Goal: Task Accomplishment & Management: Complete application form

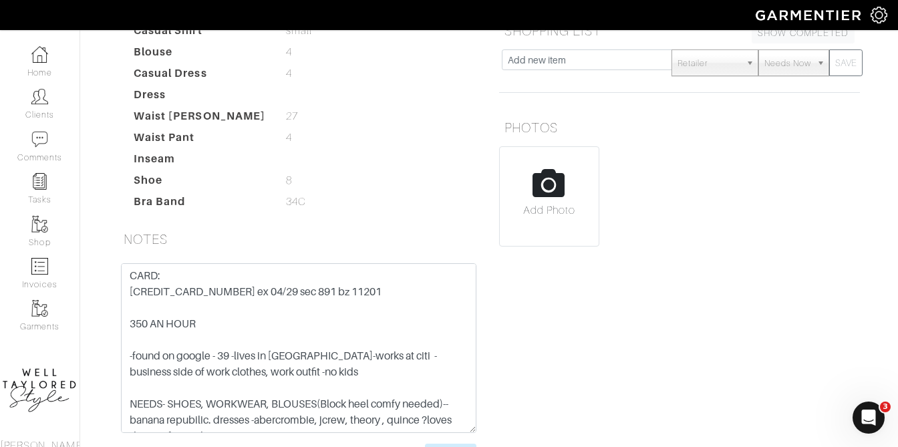
scroll to position [363, 0]
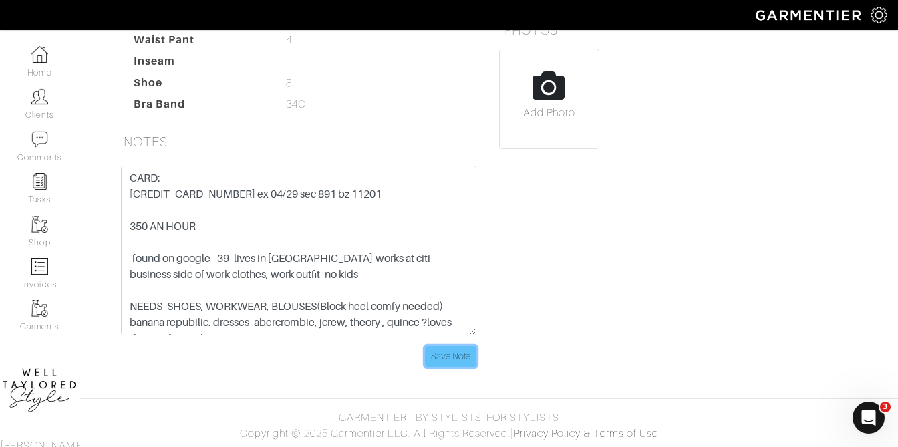
click at [468, 351] on input "Save Note" at bounding box center [450, 356] width 51 height 21
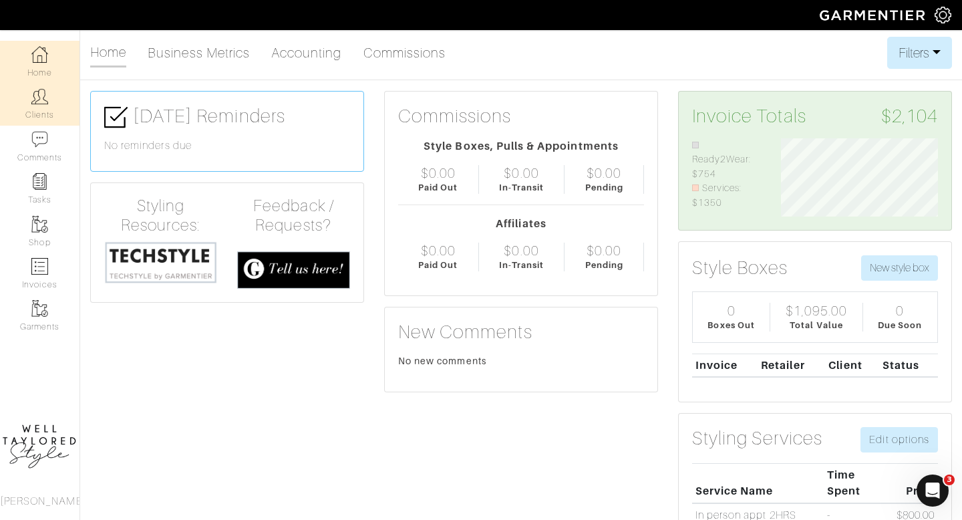
click at [37, 119] on link "Clients" at bounding box center [40, 104] width 80 height 42
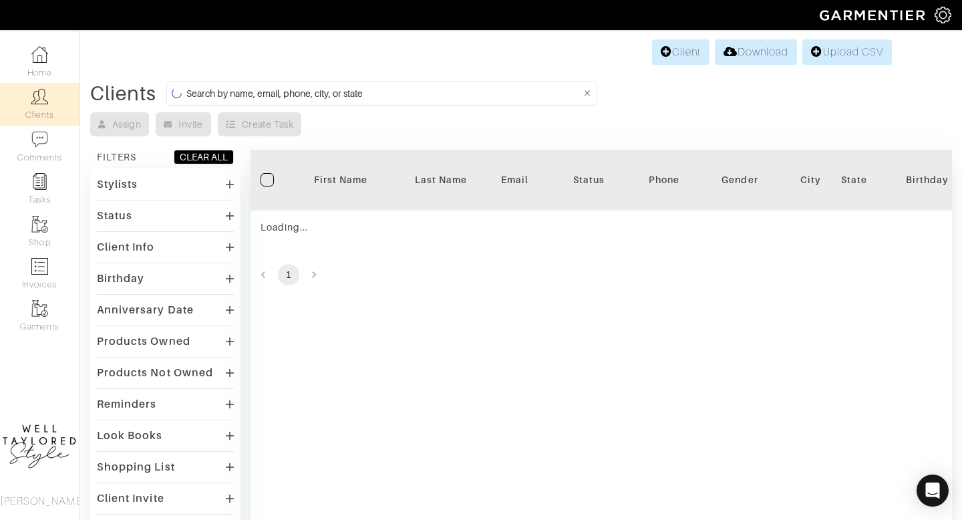
click at [259, 97] on input at bounding box center [383, 93] width 395 height 17
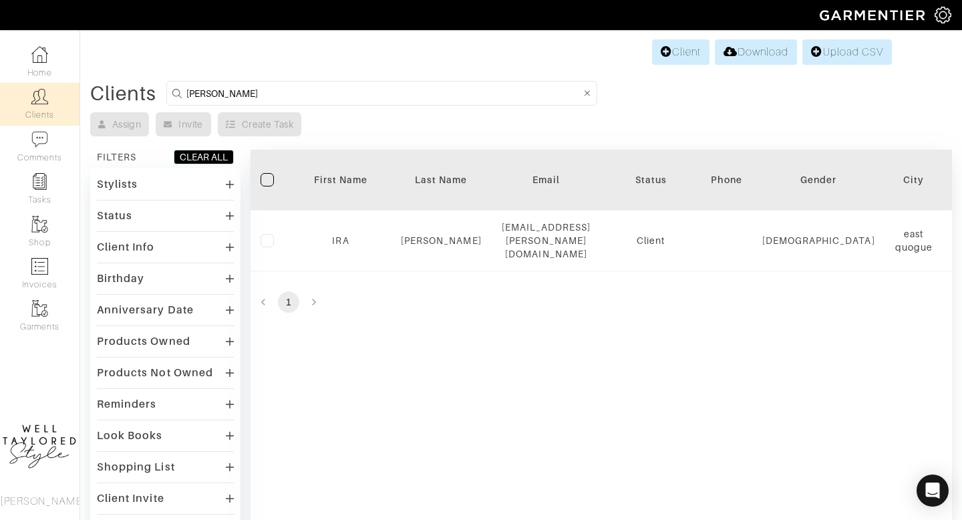
type input "BRANNUM"
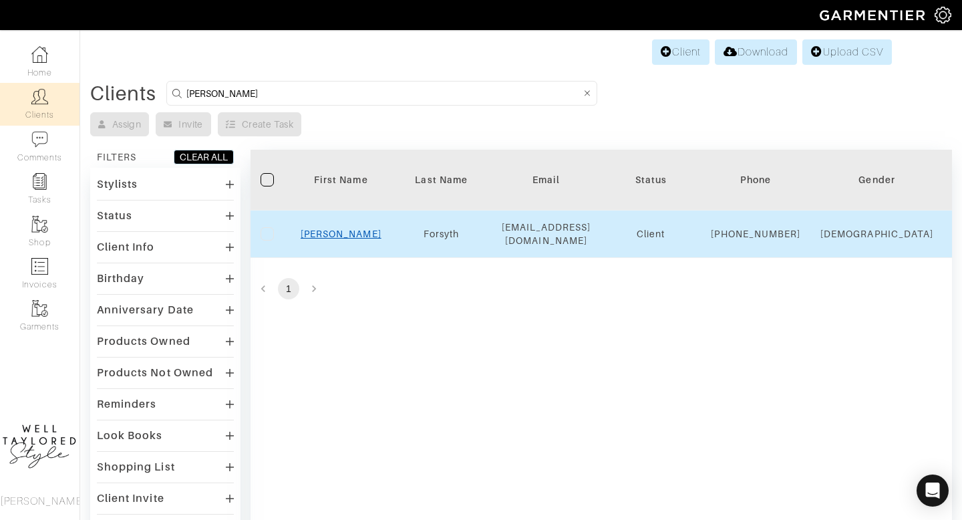
click at [345, 239] on link "Brannum" at bounding box center [341, 234] width 81 height 11
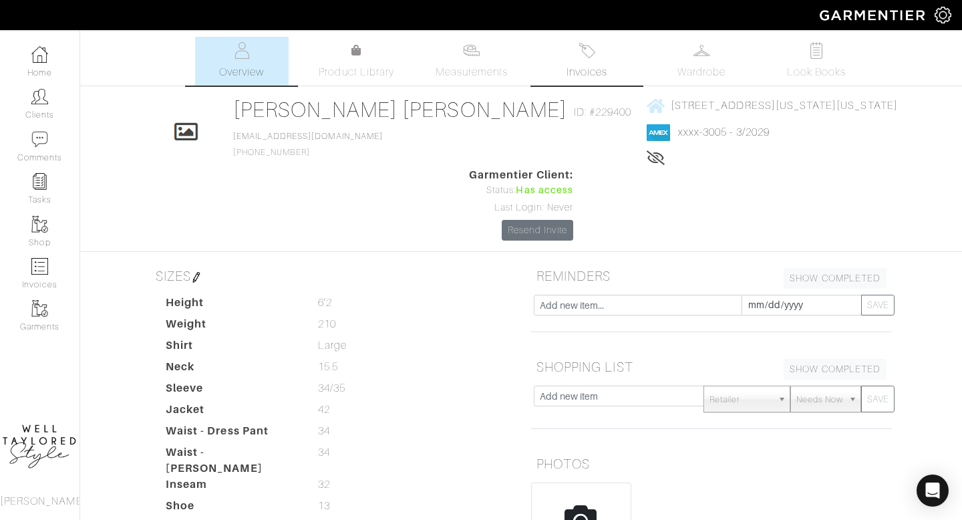
click at [575, 62] on link "Invoices" at bounding box center [587, 61] width 94 height 49
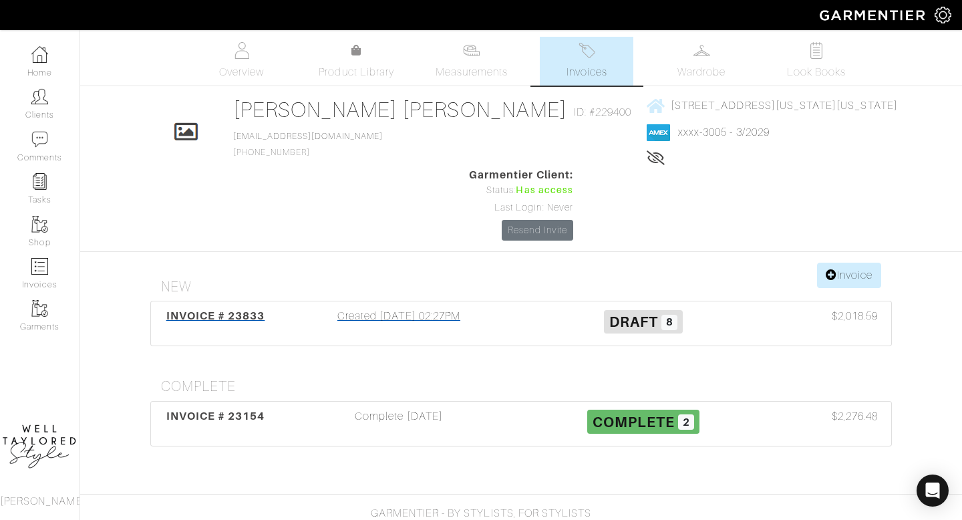
click at [444, 308] on div "Created 06/03/25 02:27PM" at bounding box center [399, 323] width 245 height 31
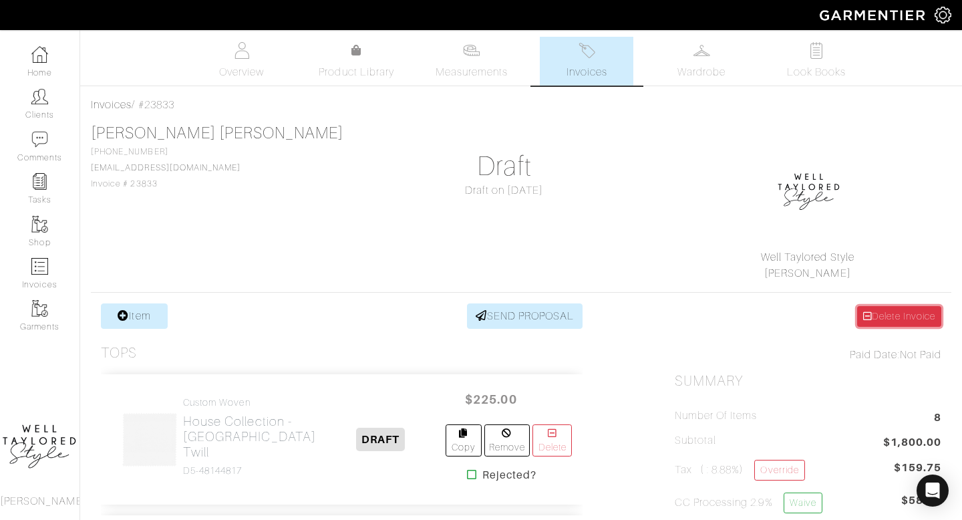
click at [864, 313] on icon at bounding box center [867, 315] width 9 height 9
click at [556, 61] on link "Invoices" at bounding box center [587, 61] width 94 height 49
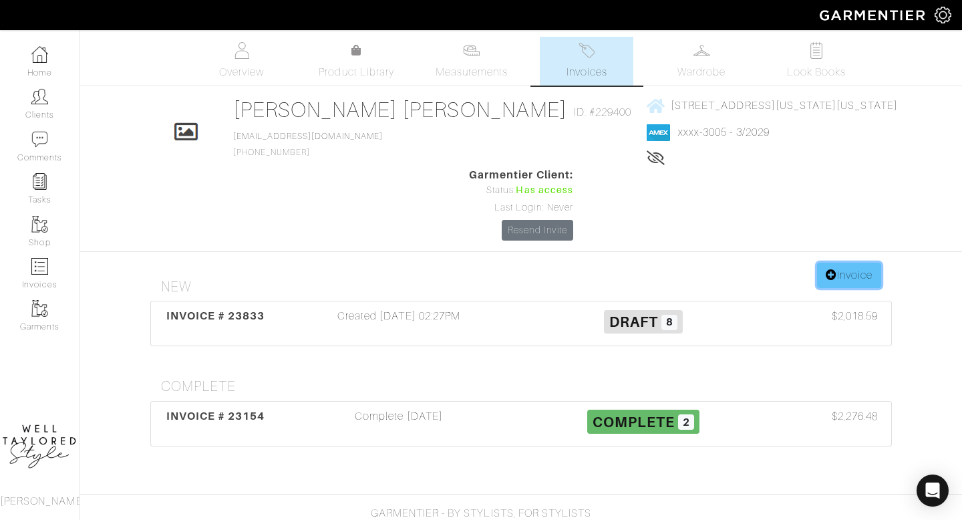
click at [859, 263] on link "Invoice" at bounding box center [849, 275] width 64 height 25
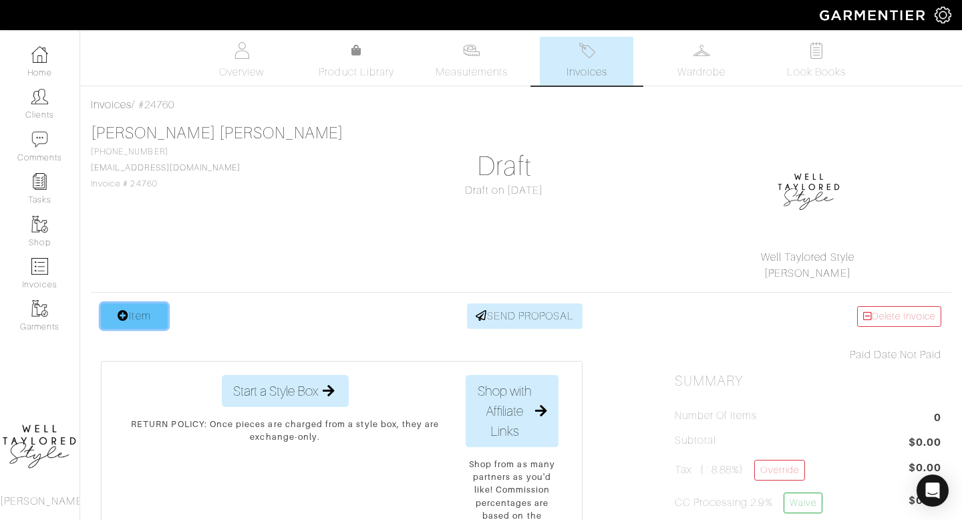
click at [140, 316] on link "Item" at bounding box center [134, 315] width 67 height 25
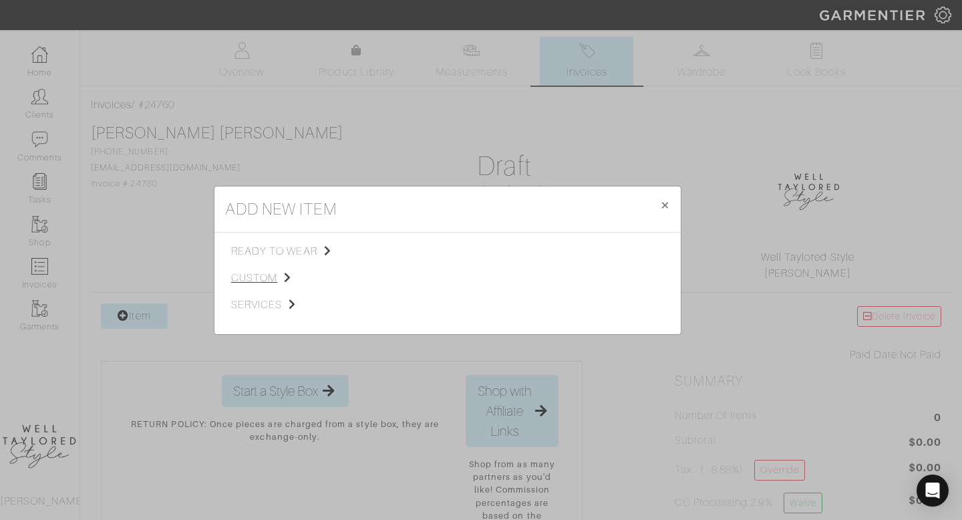
click at [261, 283] on span "custom" at bounding box center [298, 278] width 134 height 16
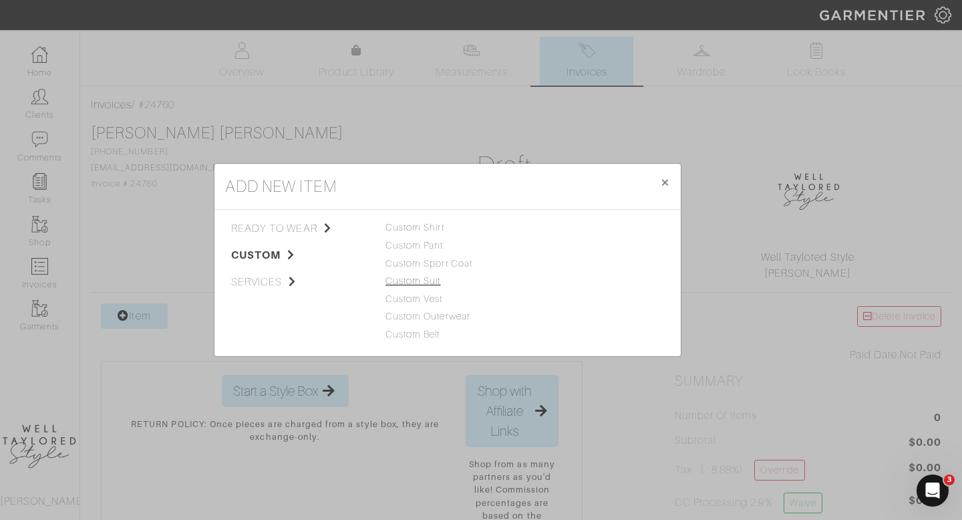
click at [426, 284] on link "Custom Suit" at bounding box center [413, 280] width 55 height 11
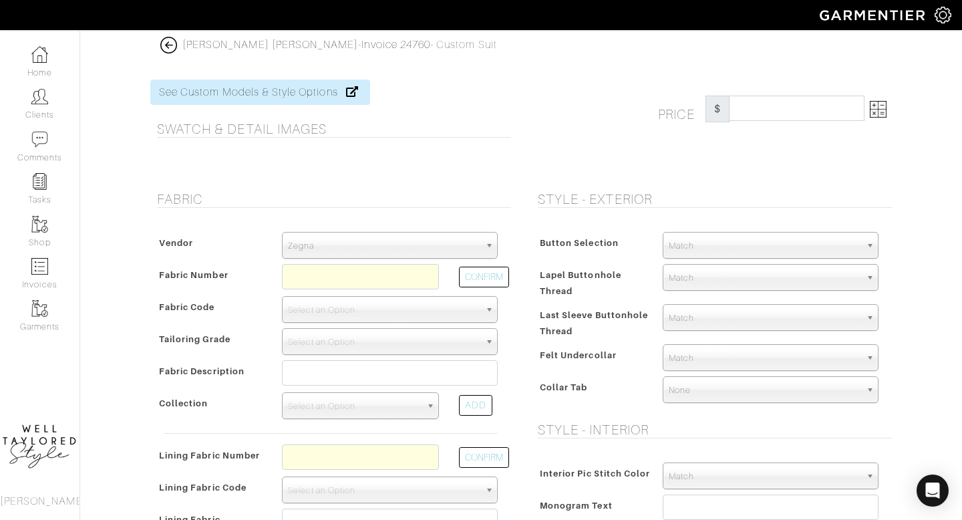
click at [315, 253] on span "Zegna" at bounding box center [384, 246] width 192 height 27
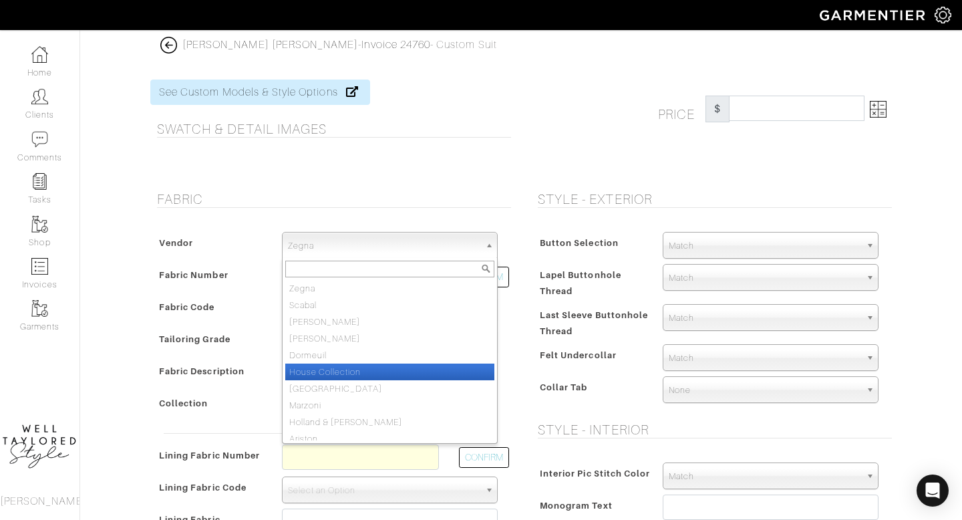
click at [321, 370] on li "House Collection" at bounding box center [389, 371] width 209 height 17
select select "75"
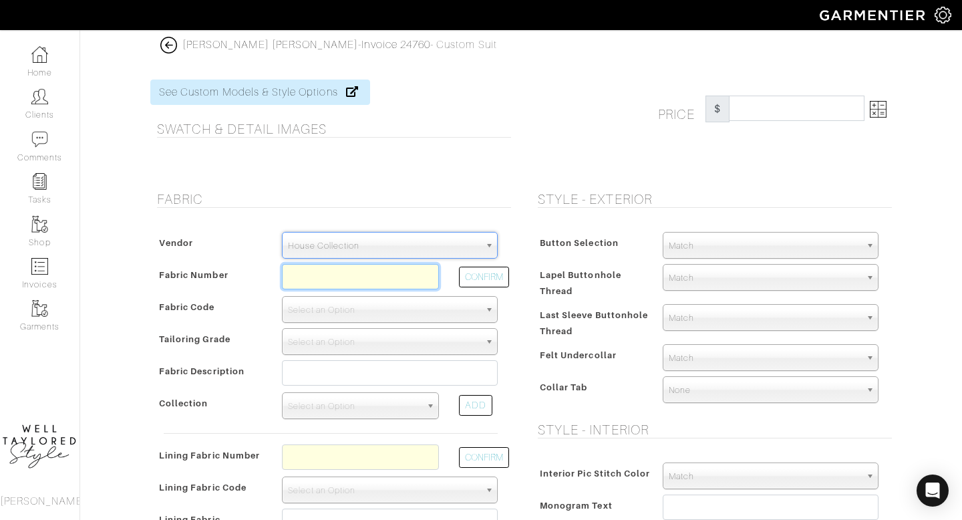
click at [304, 275] on input "text" at bounding box center [360, 276] width 157 height 25
type input "E4-"
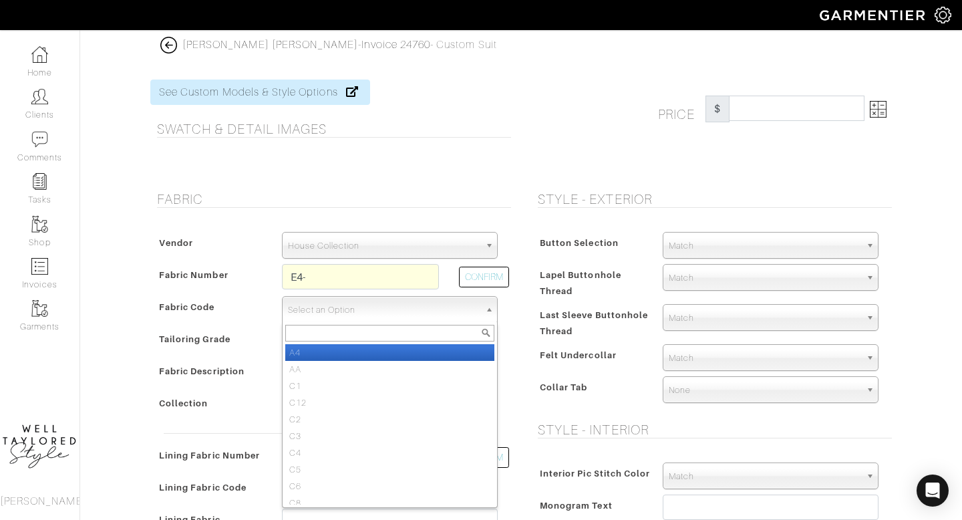
click at [307, 306] on span "Select an Option" at bounding box center [384, 310] width 192 height 27
type input "E4"
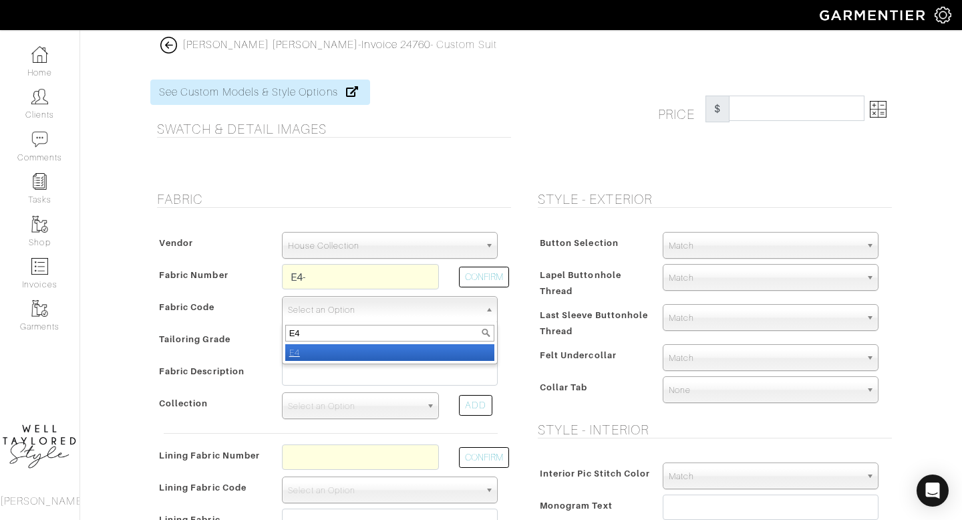
select select "913"
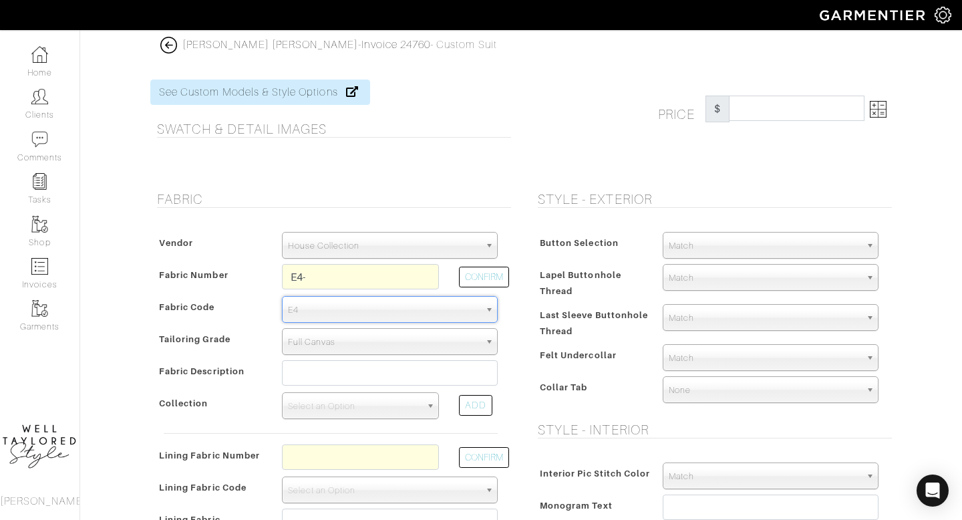
type input "1496.67"
click at [881, 108] on img at bounding box center [878, 109] width 17 height 17
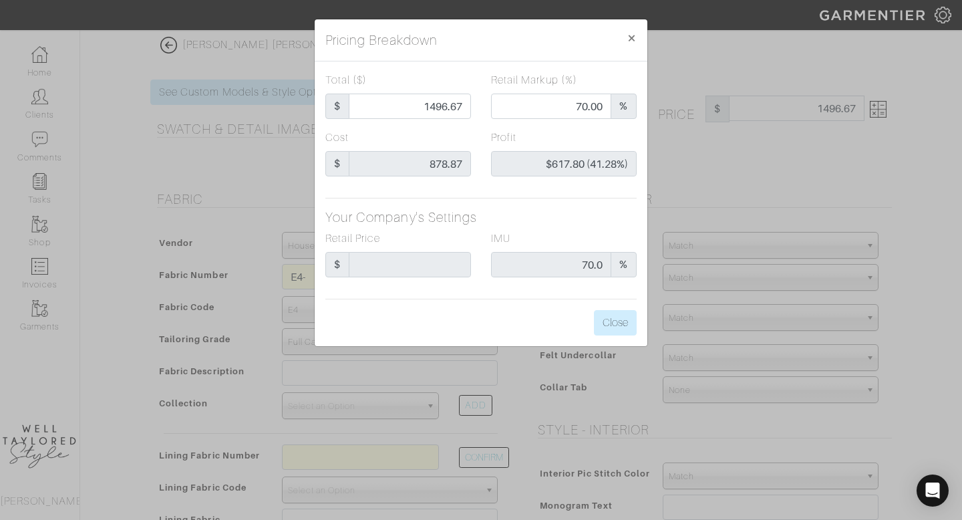
click at [722, 176] on div "Pricing Breakdown × Total ($) $ 1496.67 Retail Markup (%) 70.00 % Cost $ 878.87…" at bounding box center [481, 260] width 962 height 520
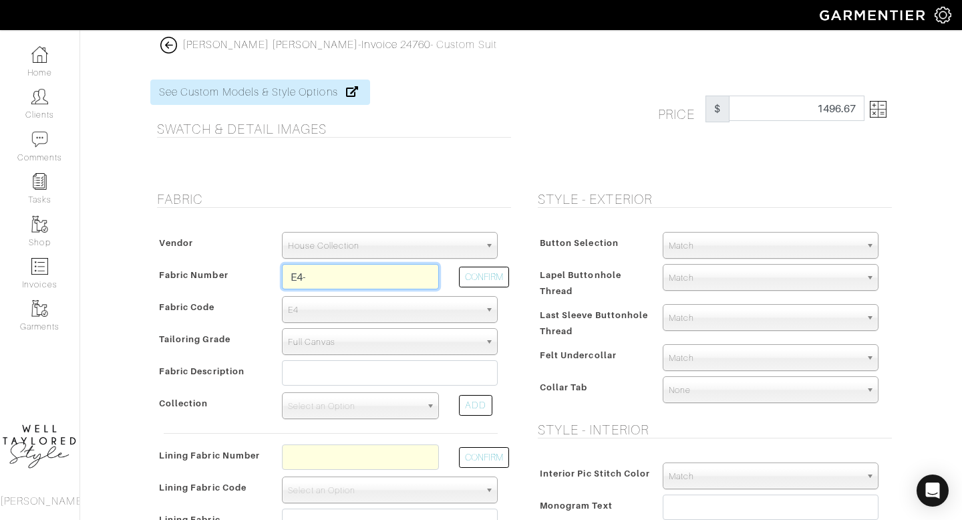
click at [330, 280] on input "E4-" at bounding box center [360, 276] width 157 height 25
type input "E4-48135722"
type input "Olive"
select select
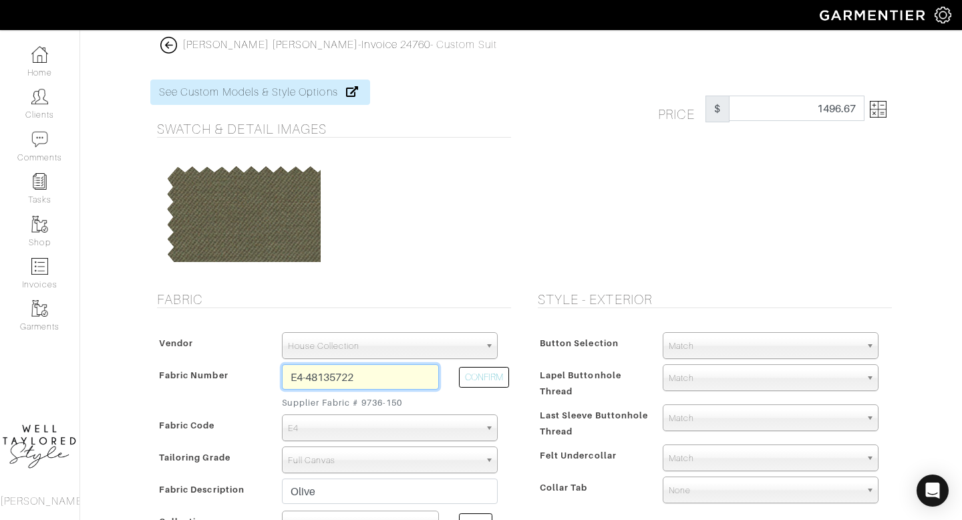
type input "E4-48135722"
click at [865, 100] on link at bounding box center [876, 109] width 22 height 27
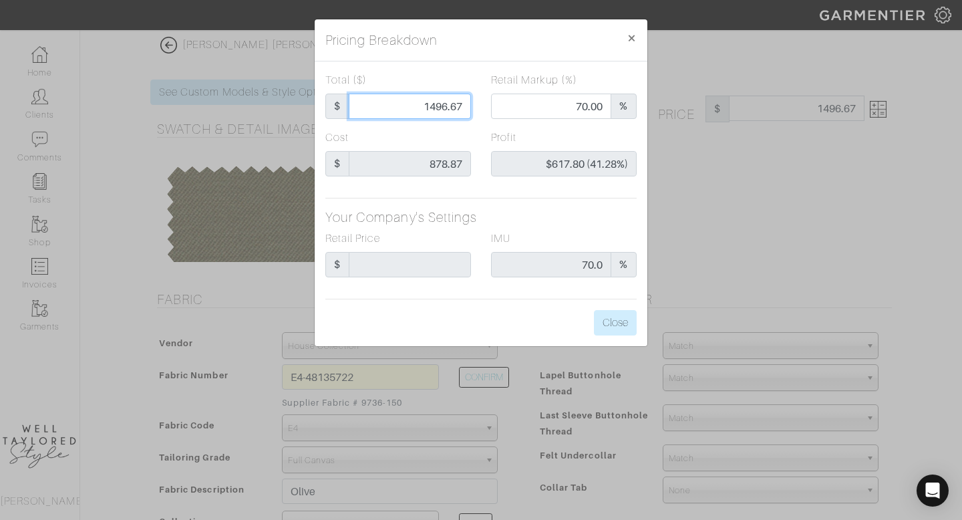
click at [431, 97] on input "1496.67" at bounding box center [410, 106] width 122 height 25
type input "1"
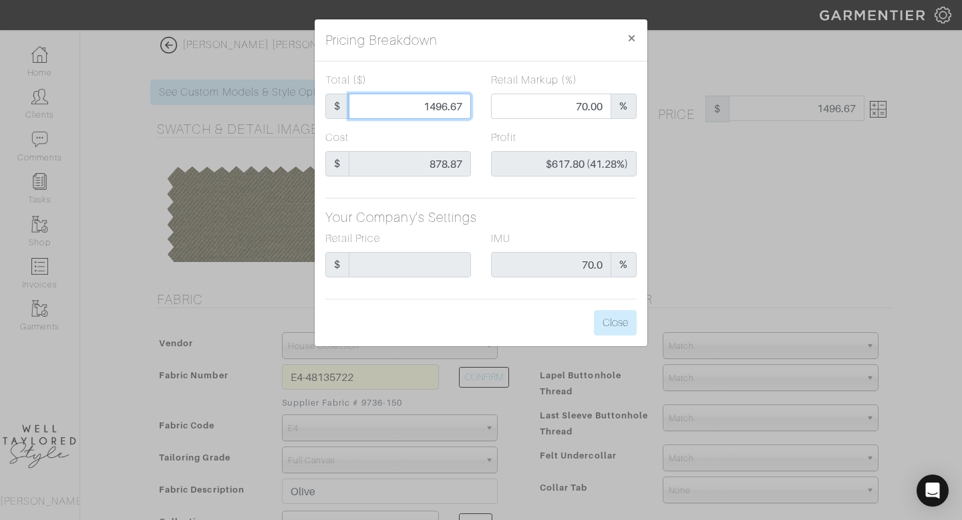
type input "0.00"
type input "-$877.87 (-87787.00%)"
type input "18"
type input "-$860.87 (-4782.61%)"
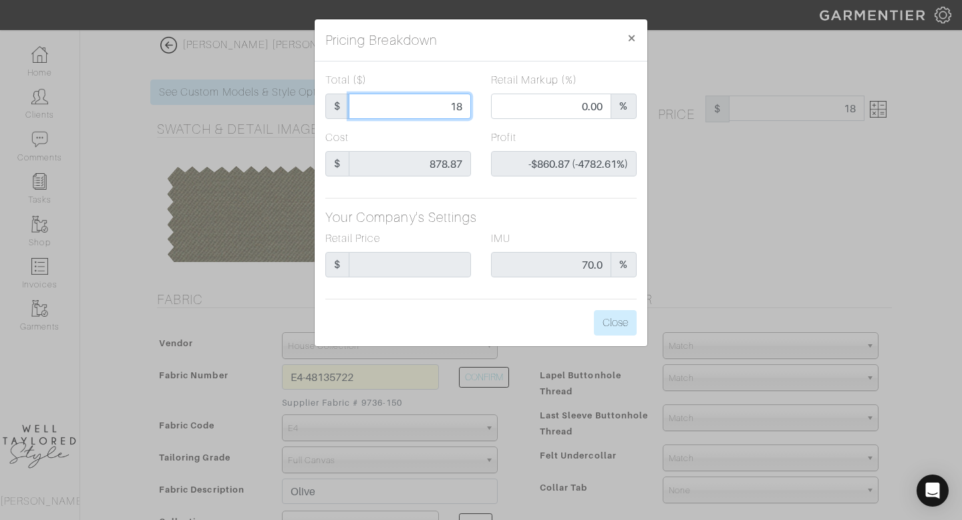
type input "189"
type input "-$689.87 (-365.01%)"
type input "1895"
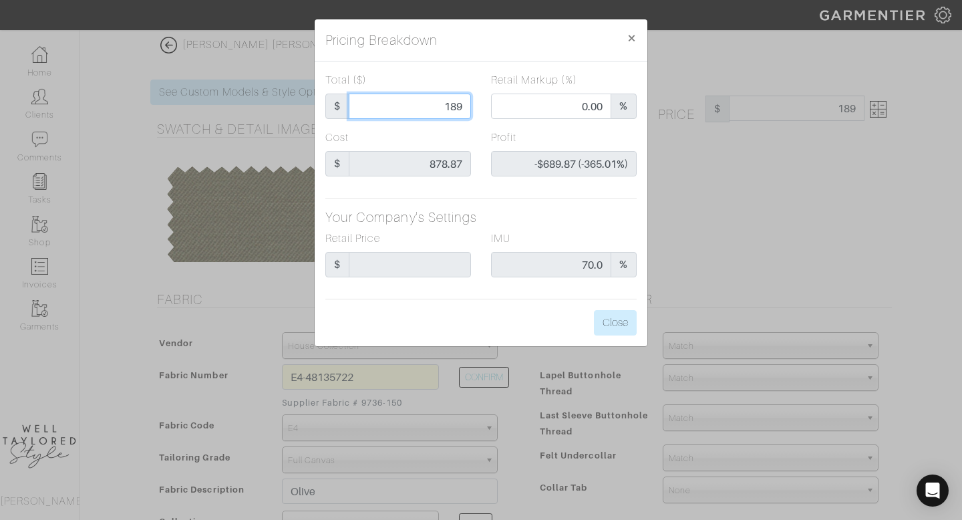
type input "76.31"
type input "$1,016.13 (53.62%)"
type input "1895"
type input "1895.00"
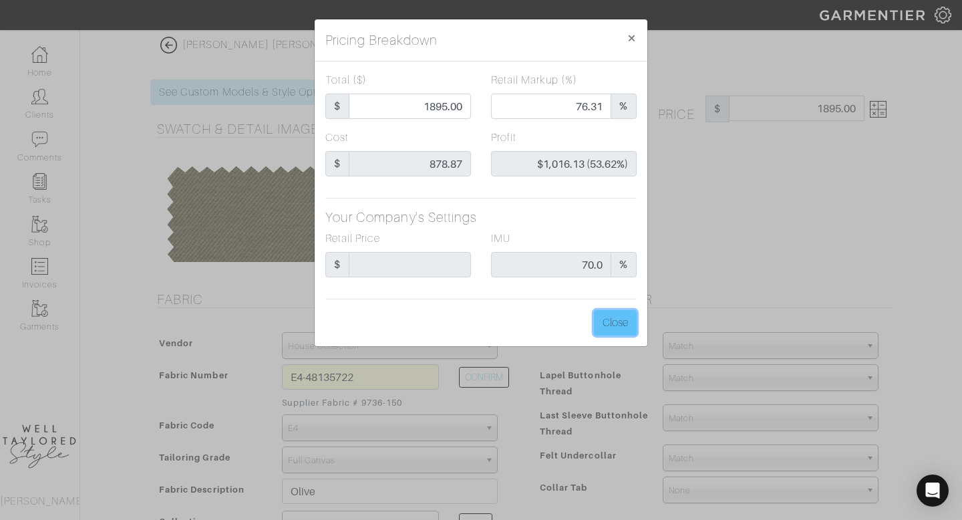
click at [619, 324] on button "Close" at bounding box center [615, 322] width 43 height 25
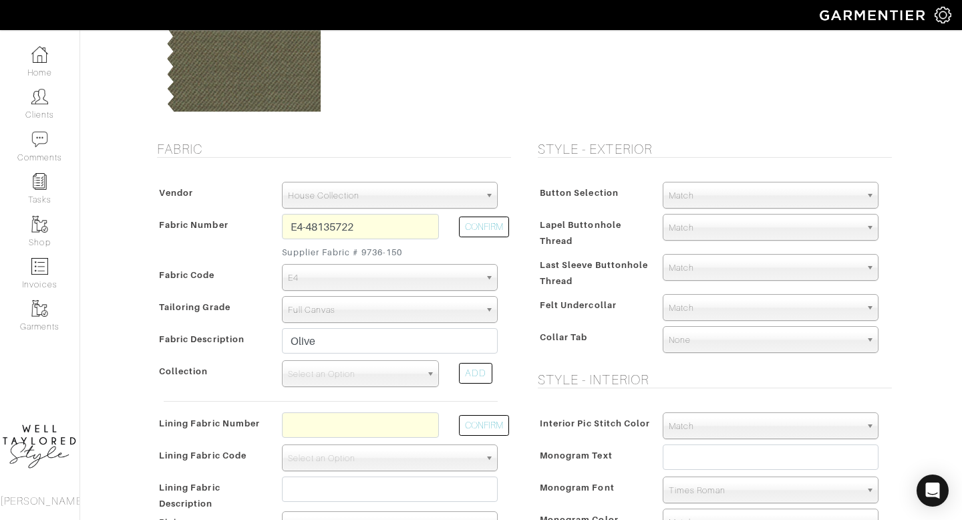
scroll to position [157, 0]
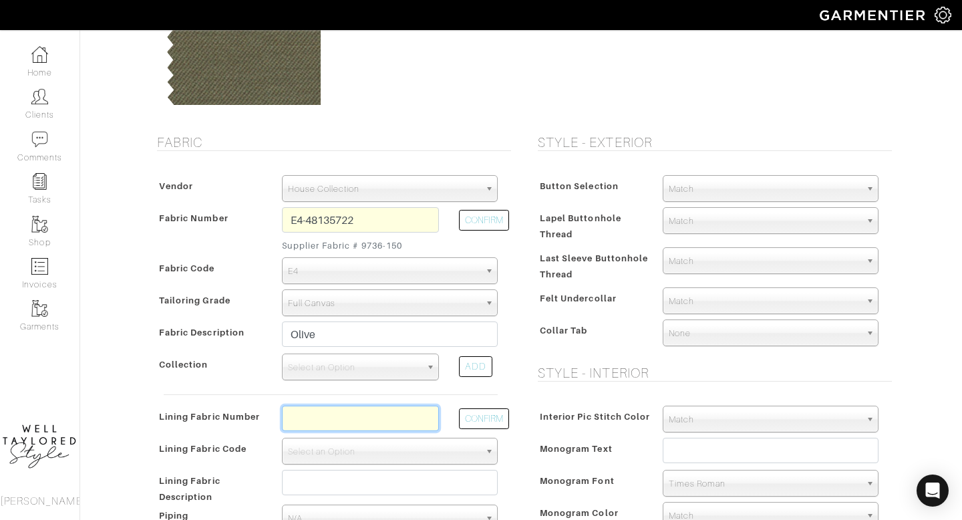
click at [390, 424] on input "text" at bounding box center [360, 418] width 157 height 25
type input "l2-47134436"
click at [484, 435] on div "CONFIRM" at bounding box center [478, 422] width 59 height 32
click at [481, 426] on button "CONFIRM" at bounding box center [484, 418] width 50 height 21
select select "6294"
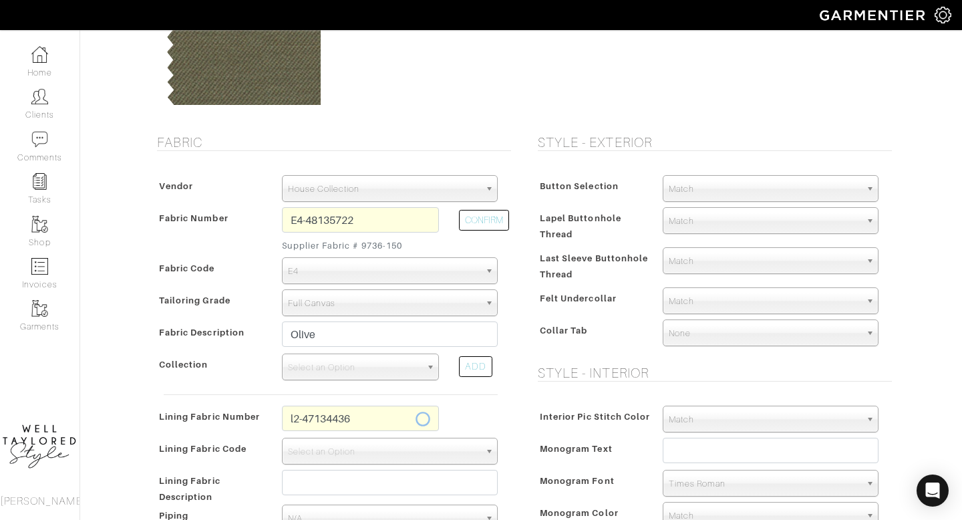
type input "Navy Twill"
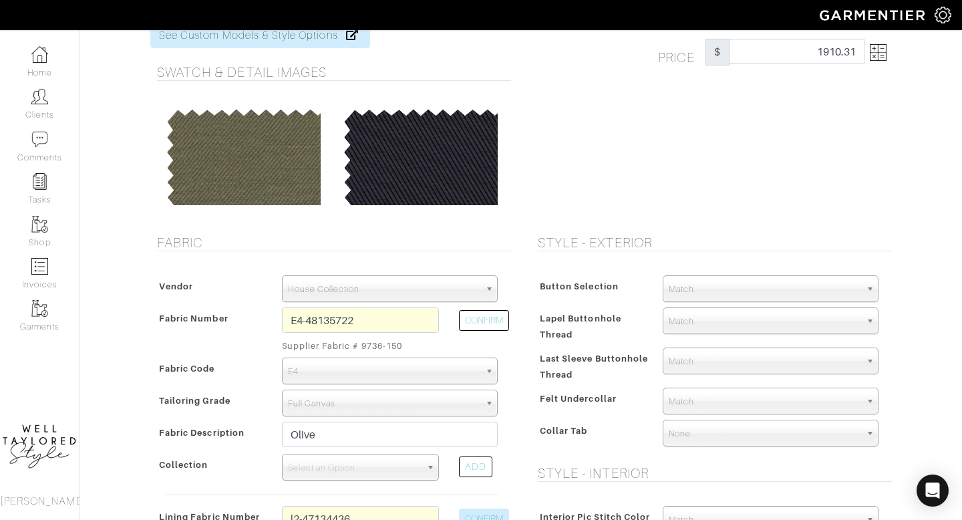
scroll to position [58, 0]
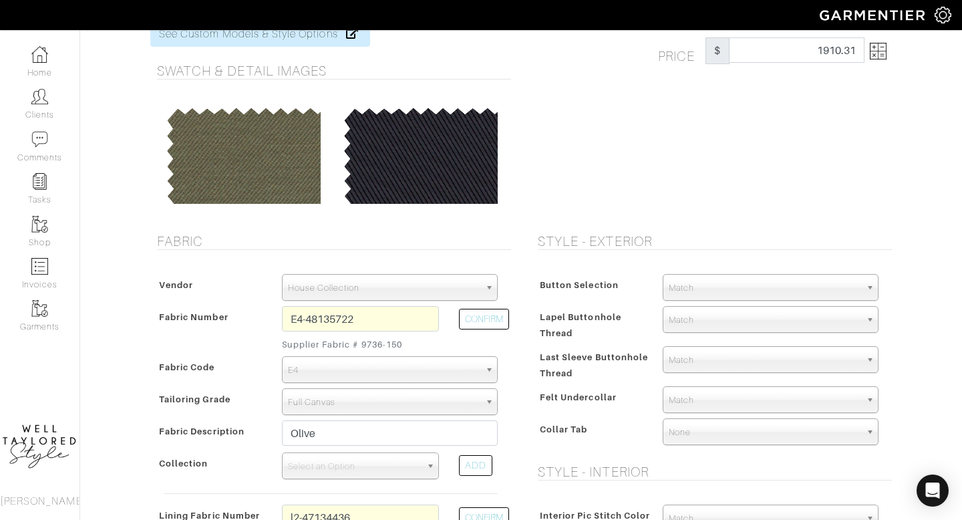
click at [874, 49] on img at bounding box center [878, 51] width 17 height 17
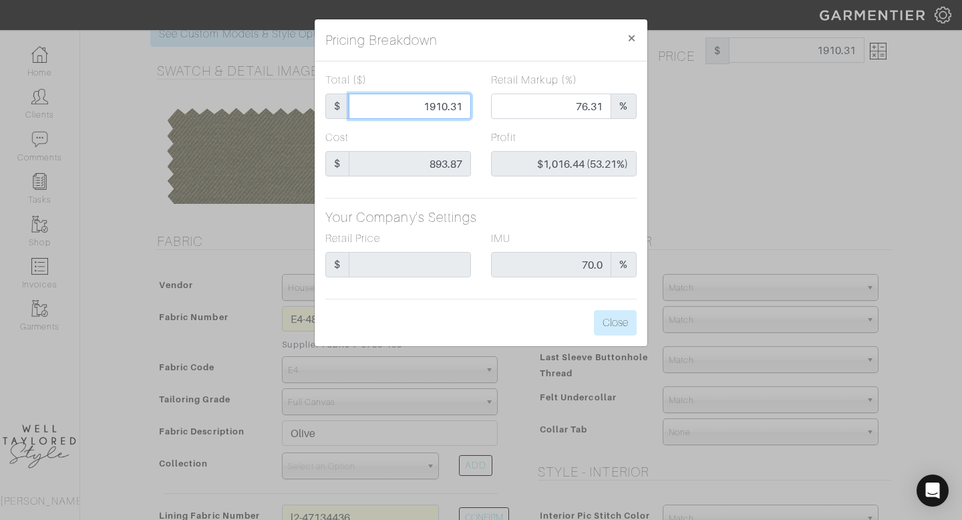
click at [443, 99] on input "1910.31" at bounding box center [410, 106] width 122 height 25
type input "1"
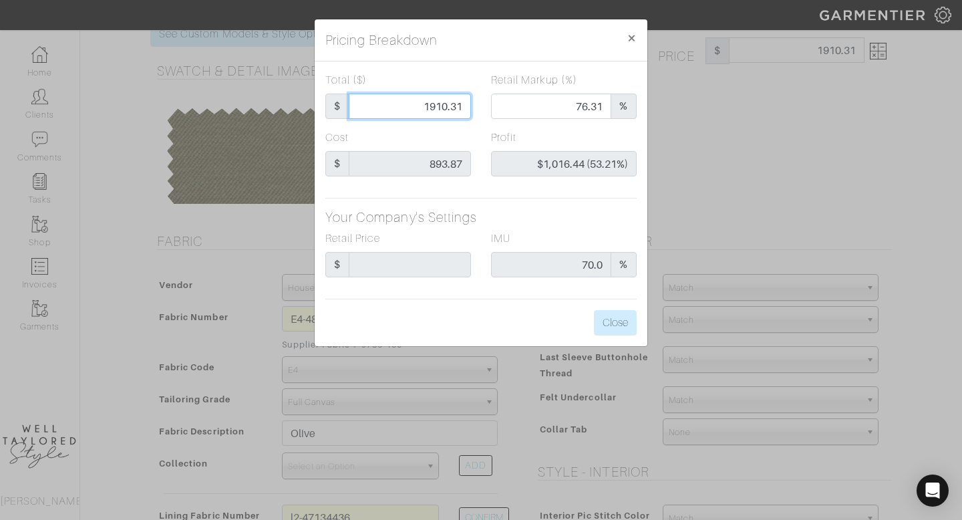
type input "0.00"
type input "-$892.87 (-89287.00%)"
type input "18"
type input "-$875.87 (-4865.94%)"
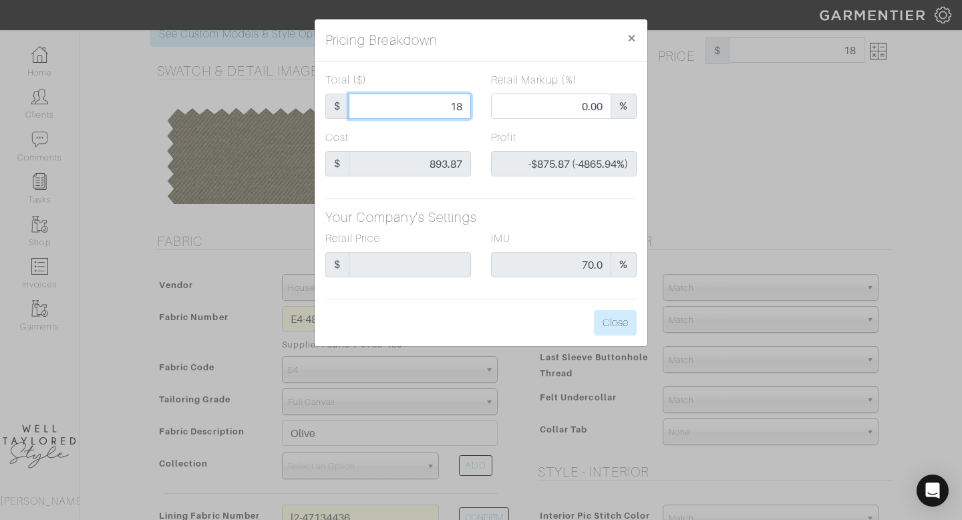
type input "189"
type input "-$704.87 (-372.95%)"
type input "1895"
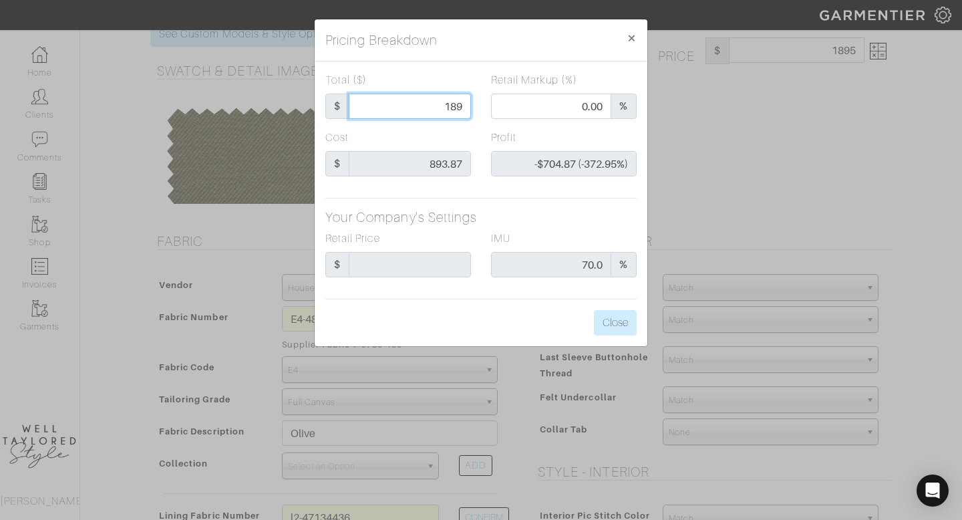
type input "76.31"
type input "$1,001.13 (52.83%)"
type input "1895"
type input "1895.00"
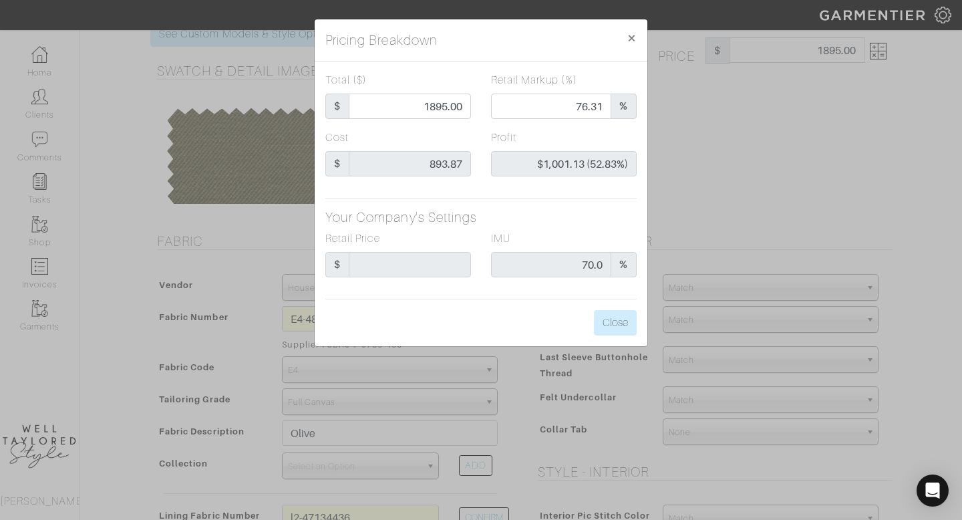
click at [536, 192] on div "Total ($) $ 1895.00 Retail Markup (%) 76.31 % Cost $ 893.87 Profit $1,001.13 (5…" at bounding box center [481, 203] width 333 height 285
click at [613, 328] on button "Close" at bounding box center [615, 322] width 43 height 25
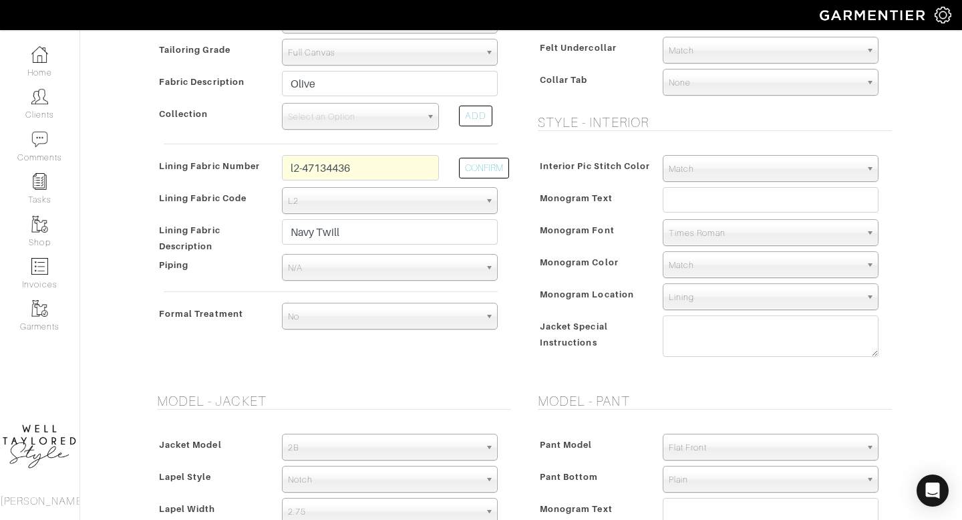
scroll to position [392, 0]
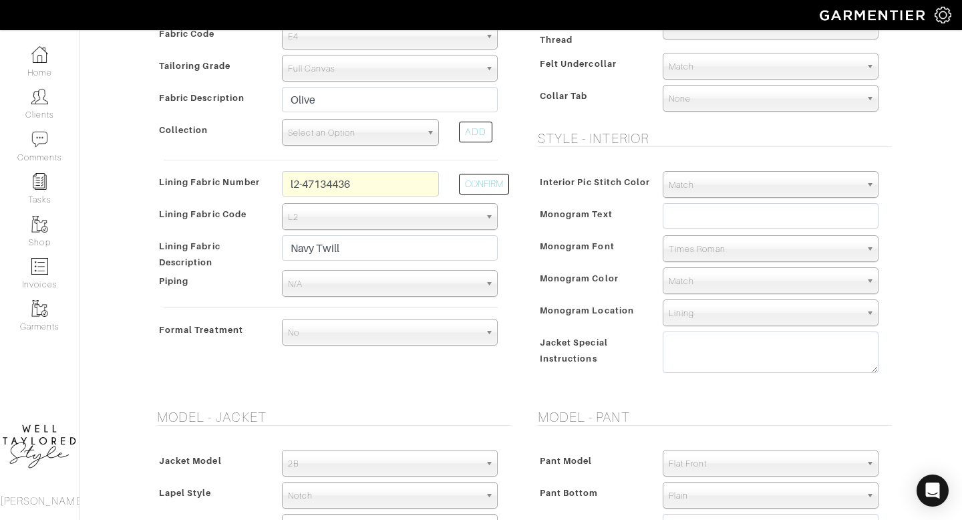
click at [340, 129] on span "Select an Option" at bounding box center [354, 133] width 133 height 27
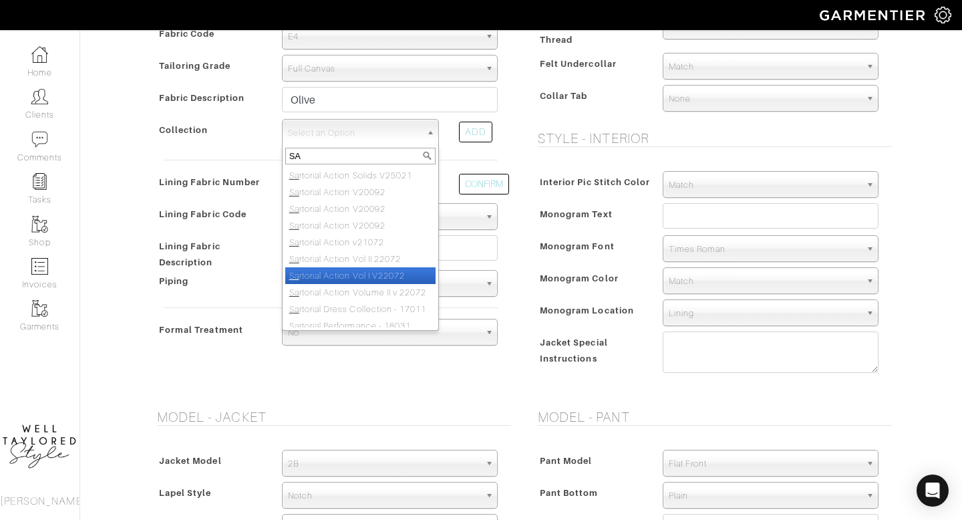
type input "SA"
click at [361, 272] on li "Sa rtorial Action Vol I V22072" at bounding box center [360, 275] width 150 height 17
select select "649"
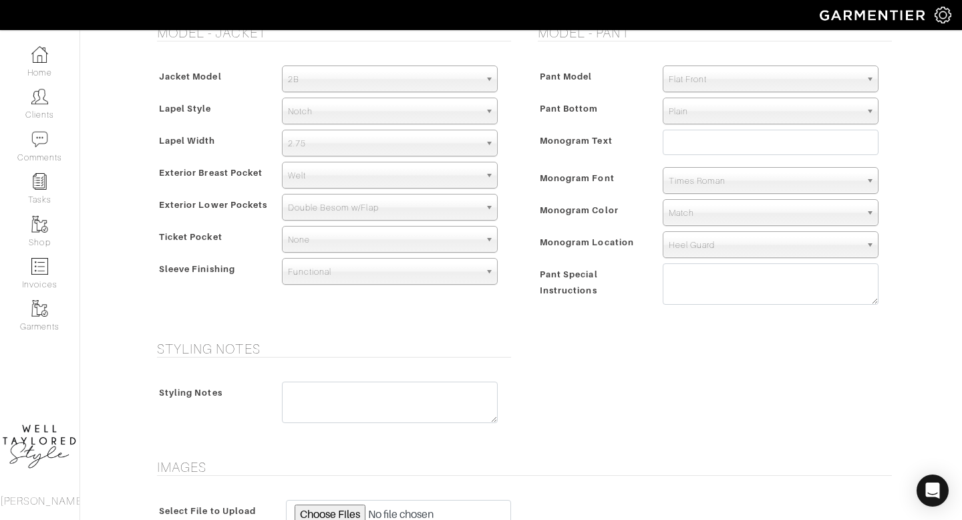
scroll to position [990, 0]
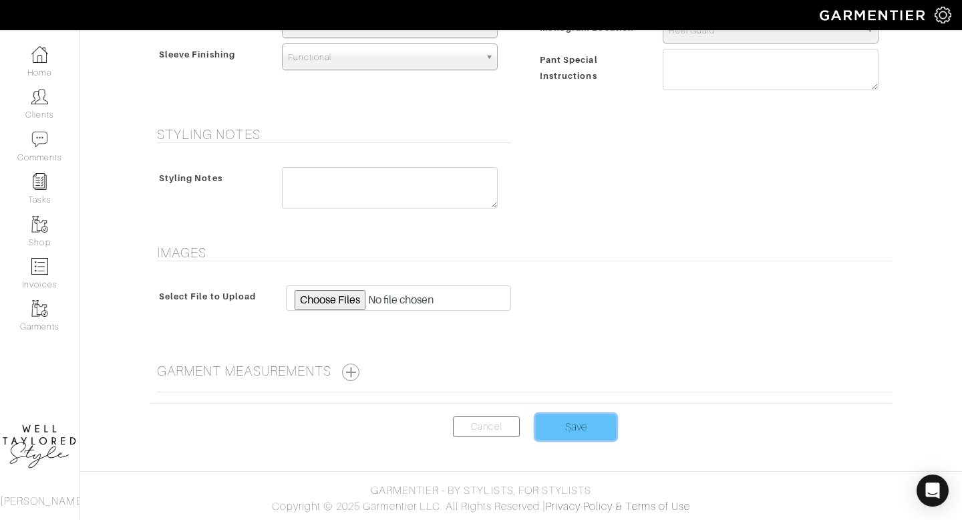
click at [563, 432] on input "Save" at bounding box center [576, 426] width 80 height 25
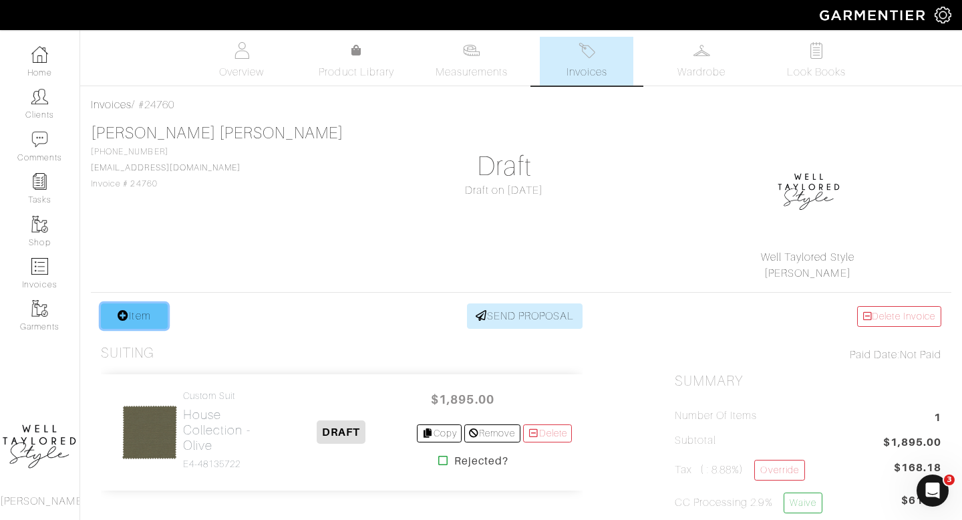
click at [129, 320] on link "Item" at bounding box center [134, 315] width 67 height 25
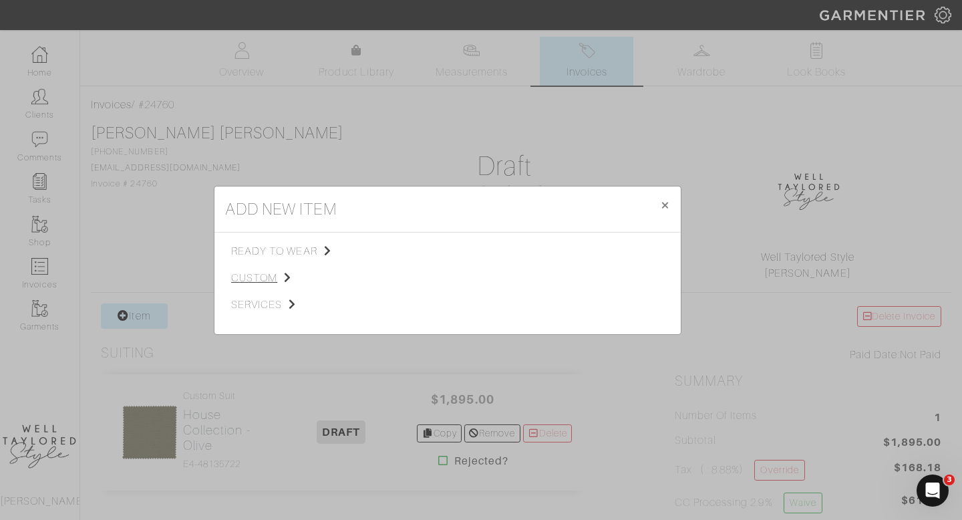
click at [271, 280] on span "custom" at bounding box center [298, 278] width 134 height 16
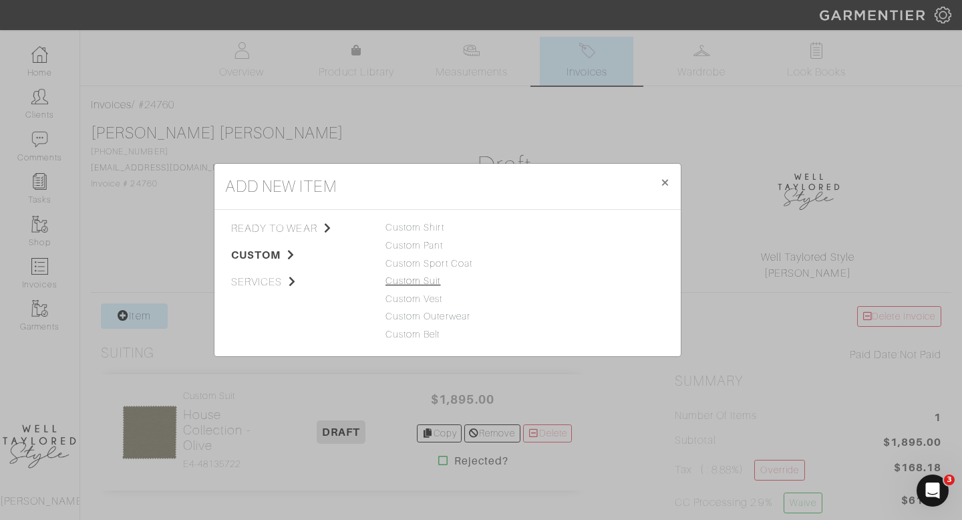
click at [416, 283] on link "Custom Suit" at bounding box center [413, 280] width 55 height 11
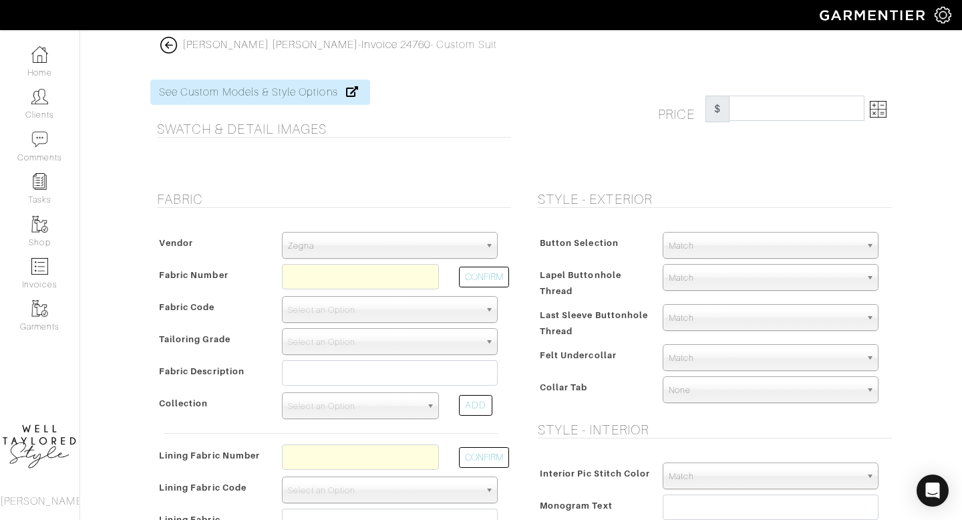
click at [426, 249] on span "Zegna" at bounding box center [384, 246] width 192 height 27
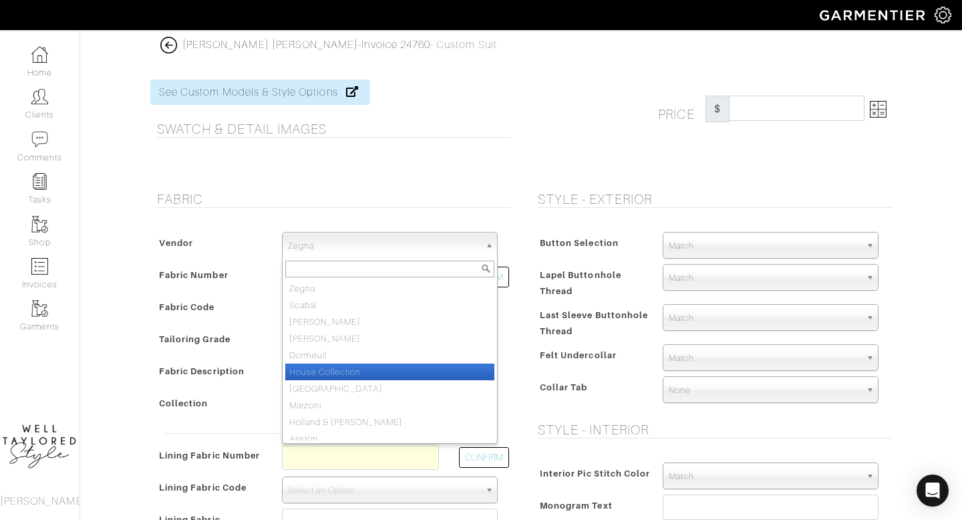
click at [372, 368] on li "House Collection" at bounding box center [389, 371] width 209 height 17
select select "75"
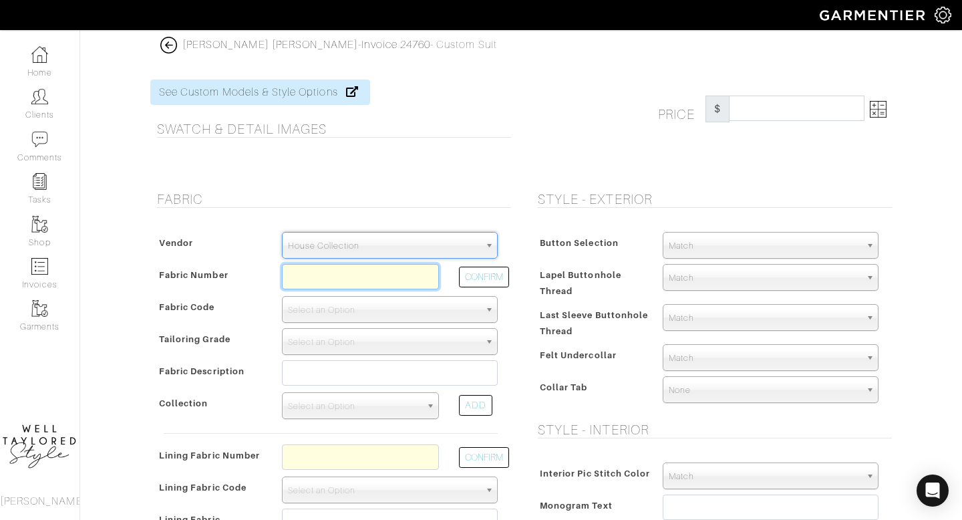
click at [301, 287] on input "text" at bounding box center [360, 276] width 157 height 25
type input "5"
type input "E5-48135750"
select select "914"
type input "Olive"
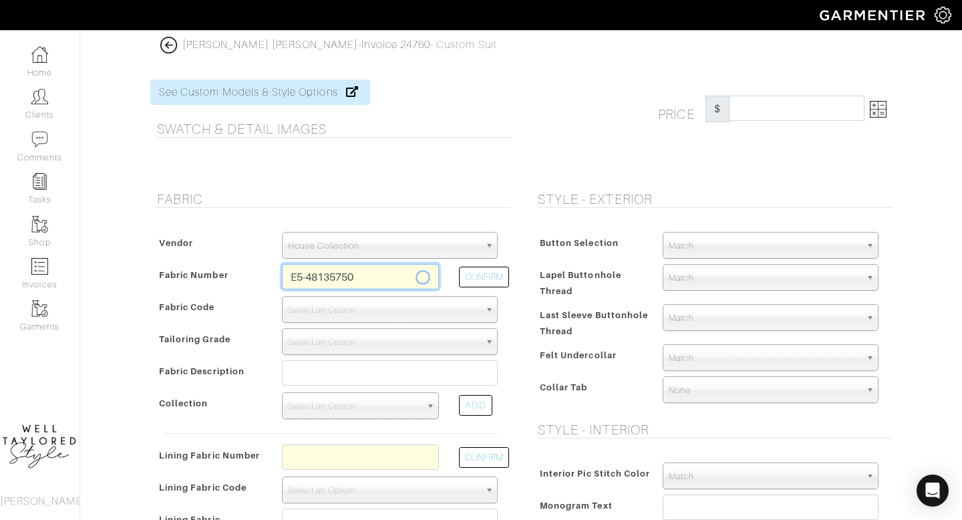
select select
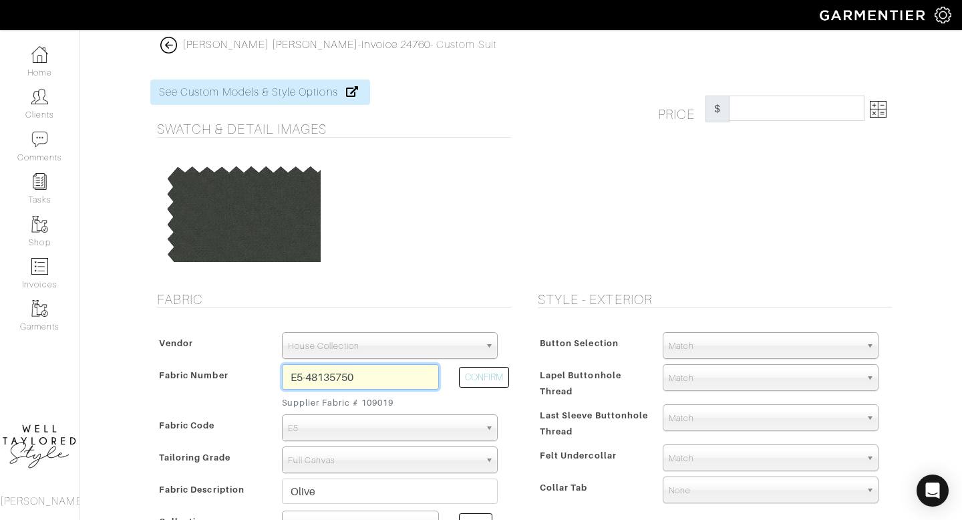
type input "1596.67"
type input "E5-48135750"
click at [874, 119] on link at bounding box center [876, 109] width 22 height 27
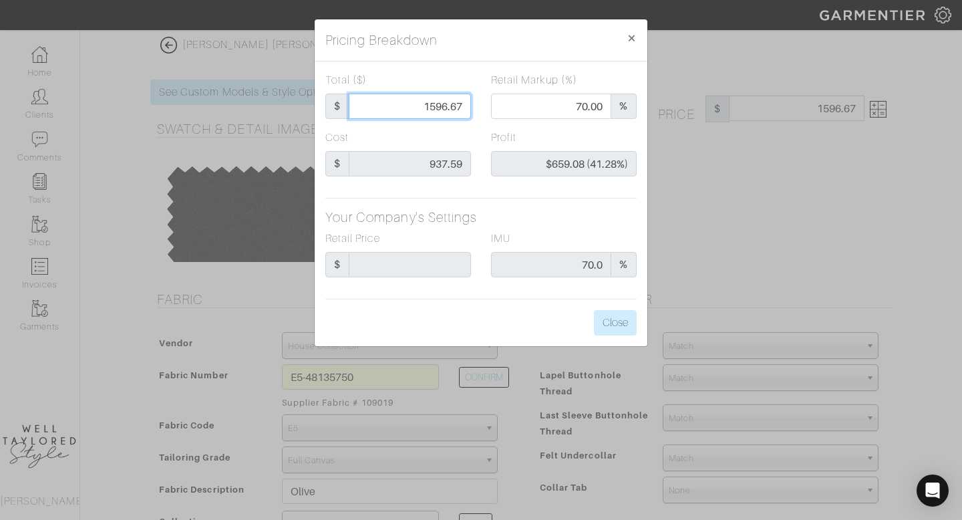
click at [416, 103] on input "1596.67" at bounding box center [410, 106] width 122 height 25
type input "1"
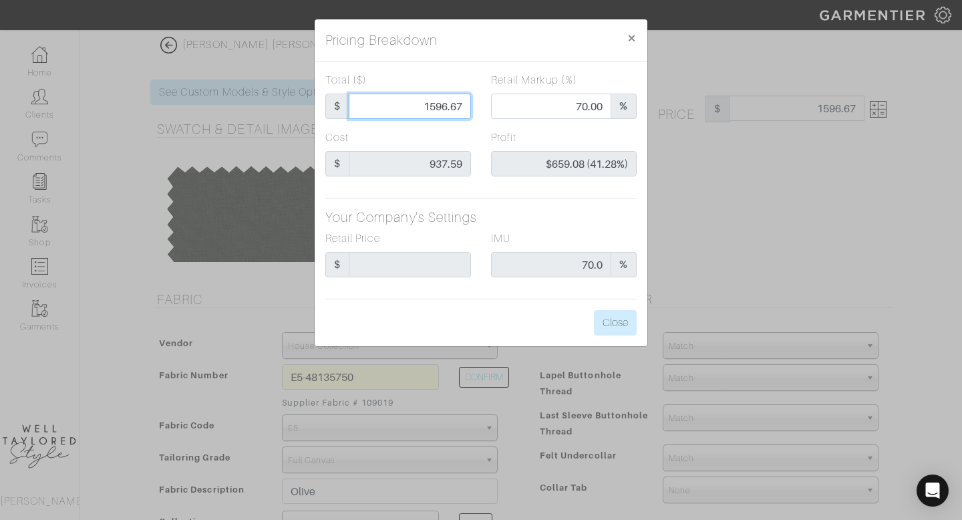
type input "0.00"
type input "-$936.59 (-93659.00%)"
type input "19"
type input "-$918.59 (-4834.68%)"
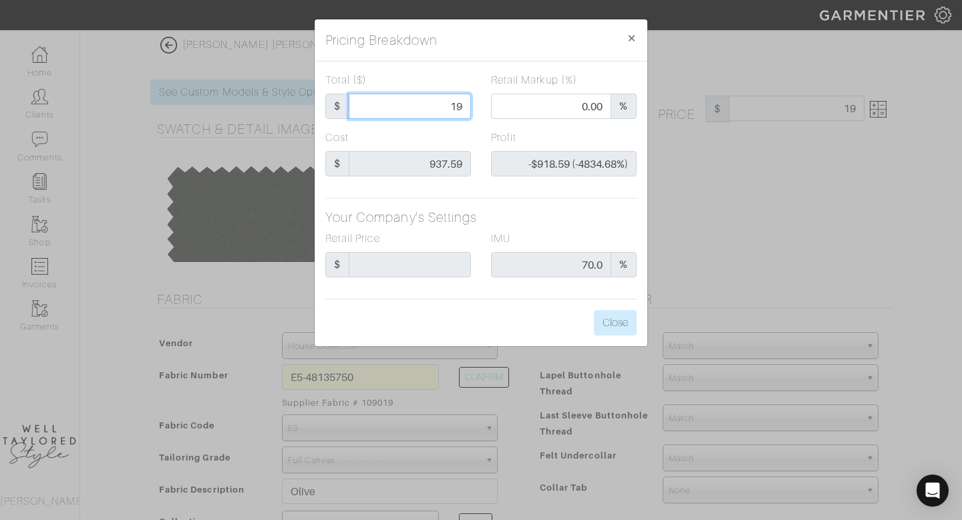
type input "190"
type input "-$747.59 (-393.47%)"
type input "1900"
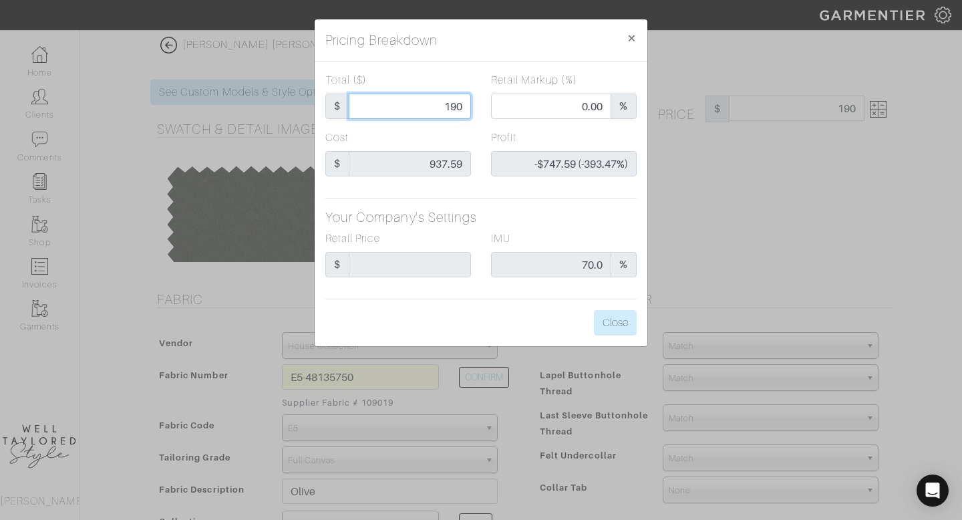
type input "74.79"
type input "$962.41 (50.65%)"
type input "190"
type input "0.00"
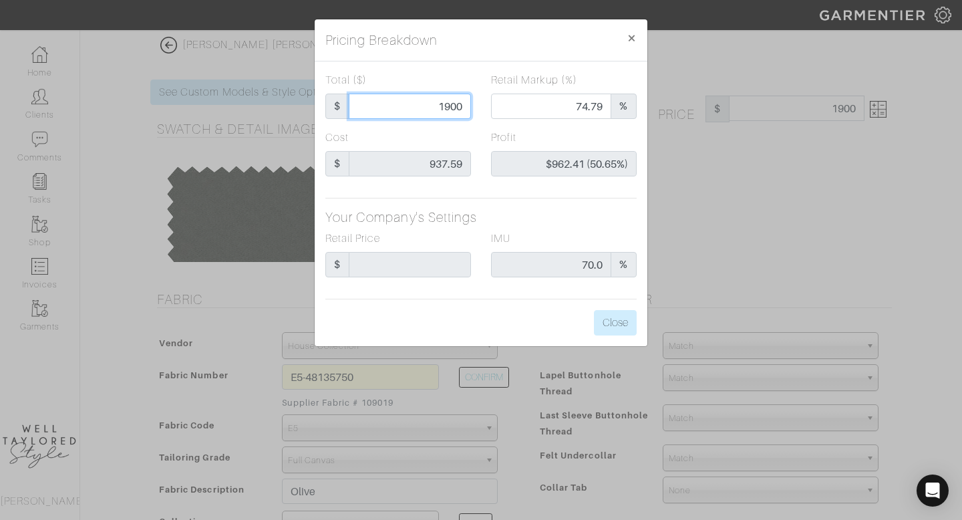
type input "-$747.59 (-393.47%)"
type input "19"
type input "-$918.59 (-4834.68%)"
type input "197"
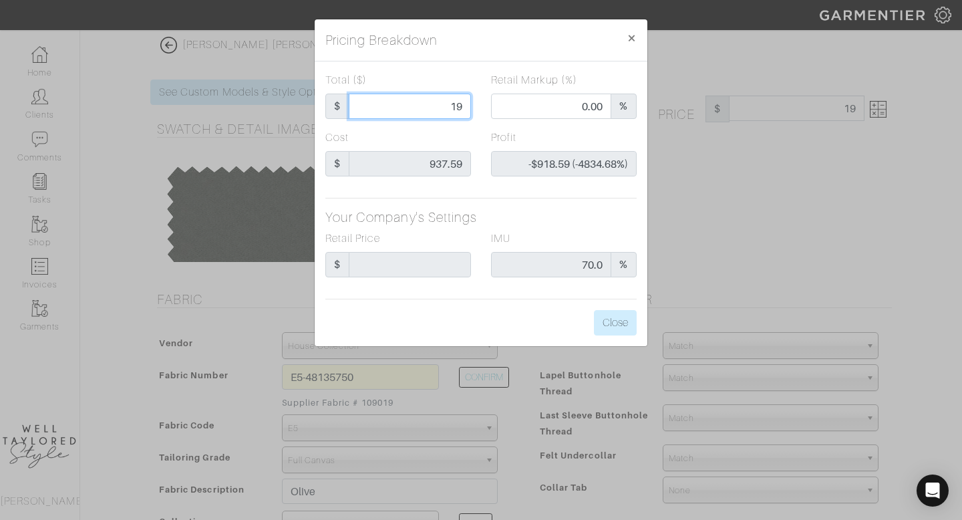
type input "197"
type input "-$740.59 (-375.93%)"
type input "1975"
type input "75.75"
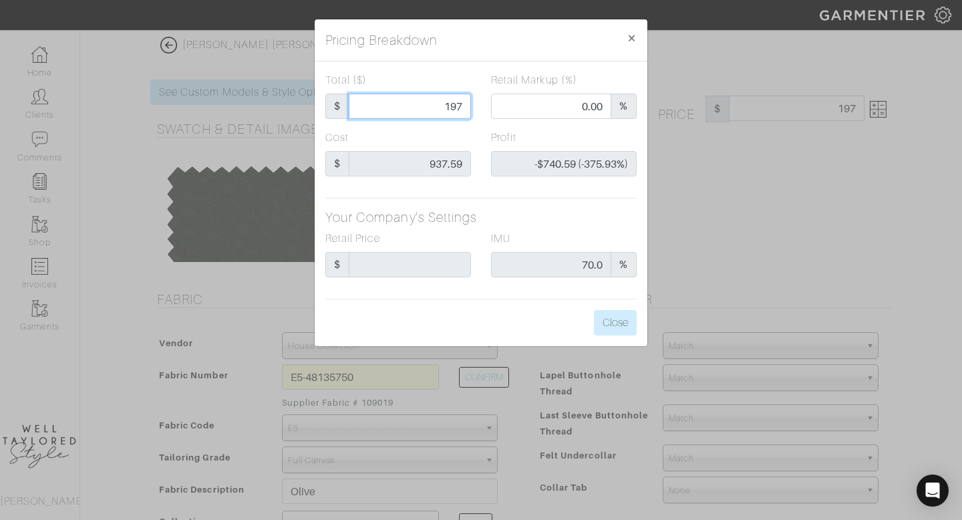
type input "$1,037.41 (52.53%)"
type input "1975"
type input "1975.00"
click at [594, 321] on button "Close" at bounding box center [615, 322] width 43 height 25
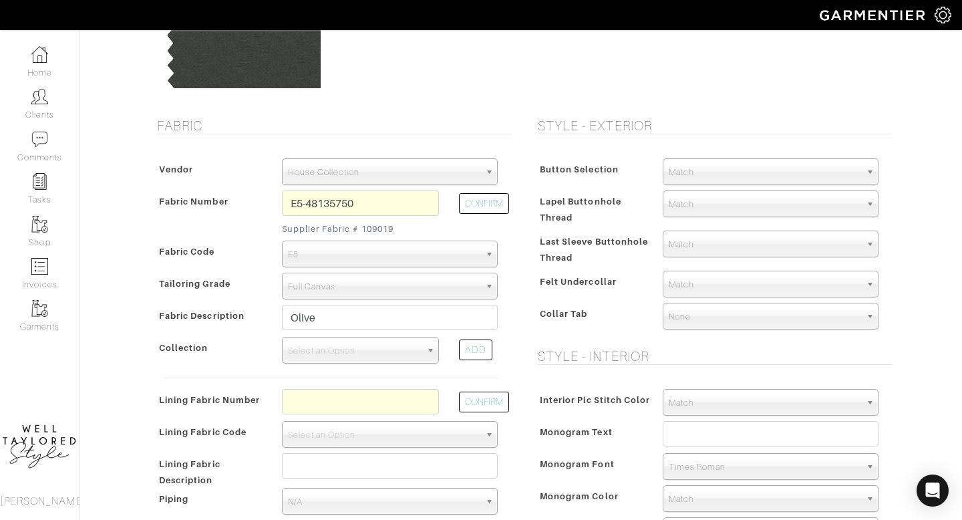
scroll to position [269, 0]
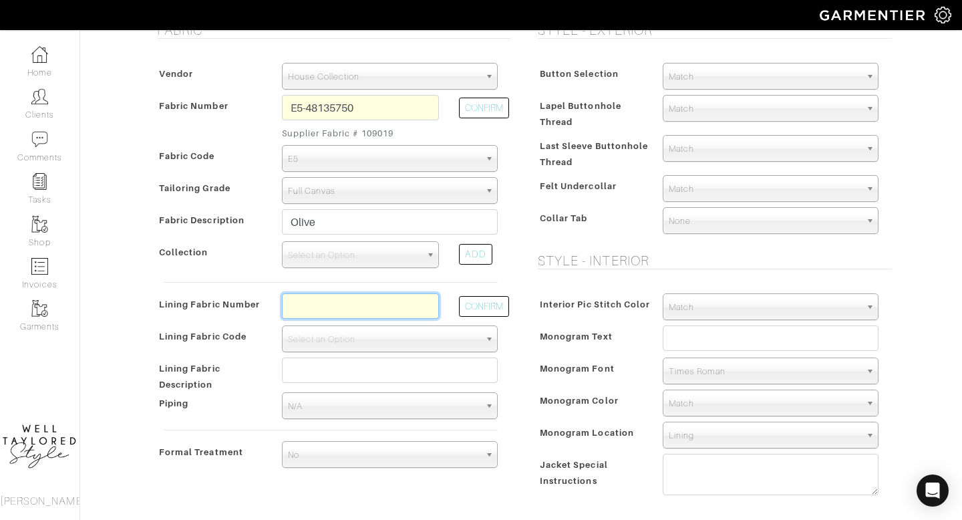
click at [317, 301] on input "text" at bounding box center [360, 305] width 157 height 25
type input "l2-47134436"
click at [488, 305] on button "CONFIRM" at bounding box center [484, 306] width 50 height 21
select select "6294"
type input "Navy Twill"
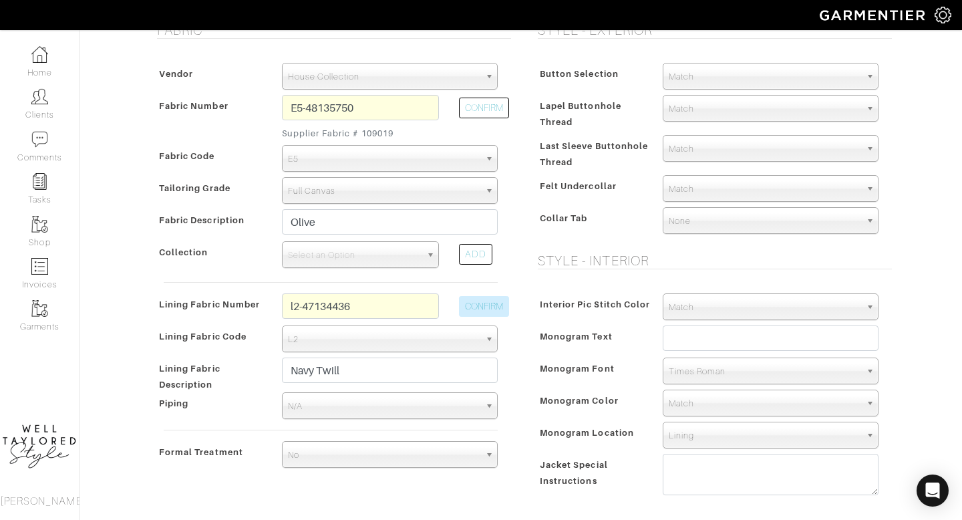
scroll to position [0, 0]
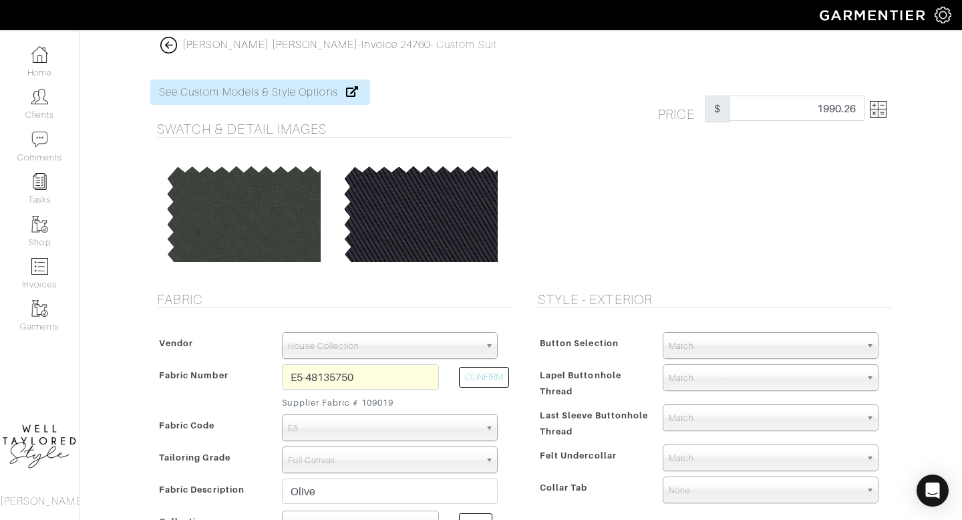
click at [873, 104] on img at bounding box center [878, 109] width 17 height 17
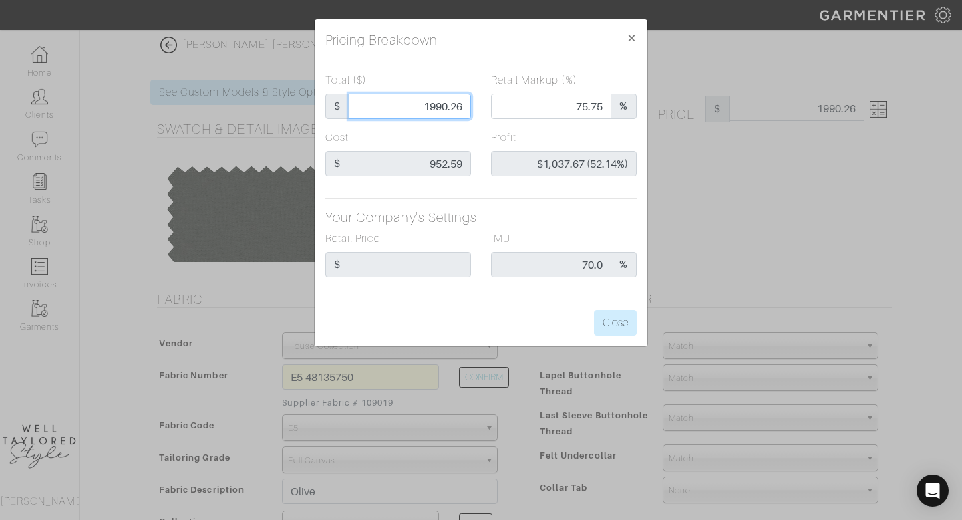
click at [454, 112] on input "1990.26" at bounding box center [410, 106] width 122 height 25
type input "1"
type input "0.00"
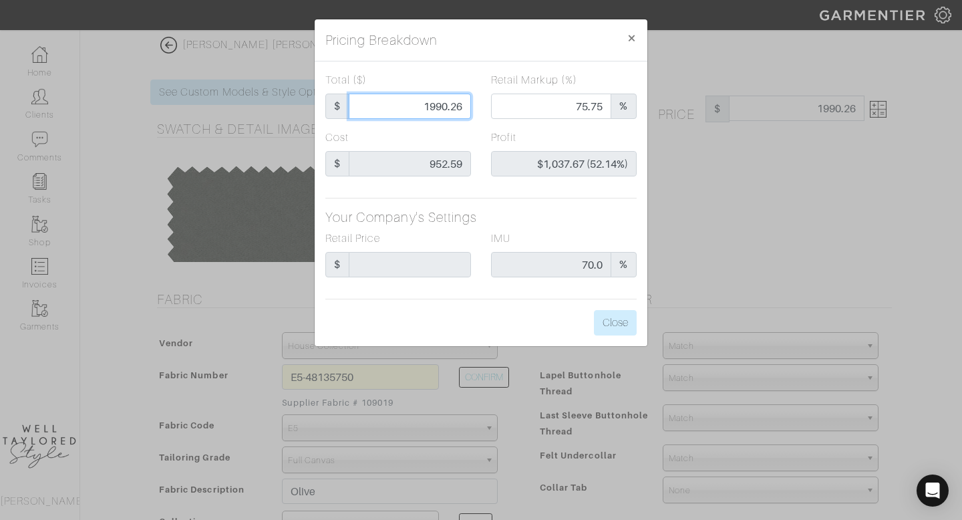
type input "-$951.59 (-95159.00%)"
type input "19"
type input "-$933.59 (-4913.63%)"
type input "197"
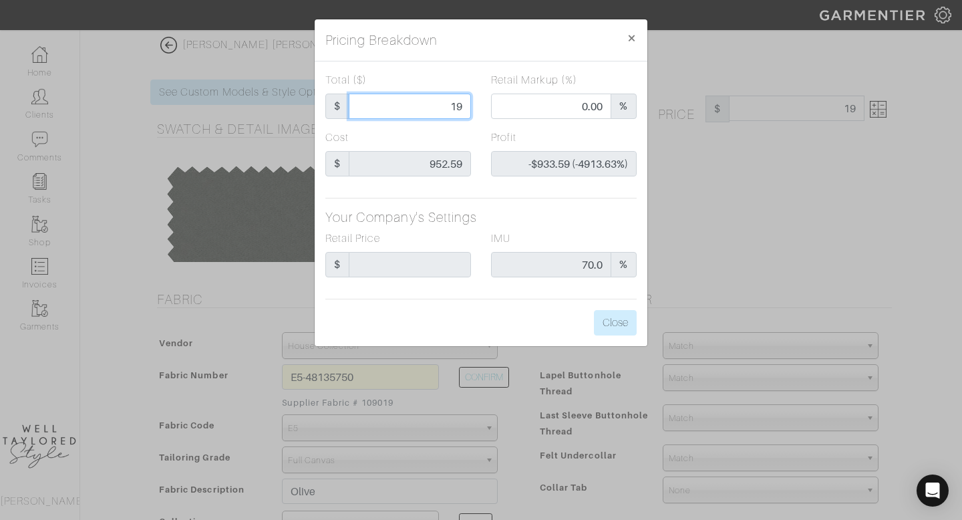
type input "197"
type input "-$755.59 (-383.55%)"
type input "1975"
type input "75.75"
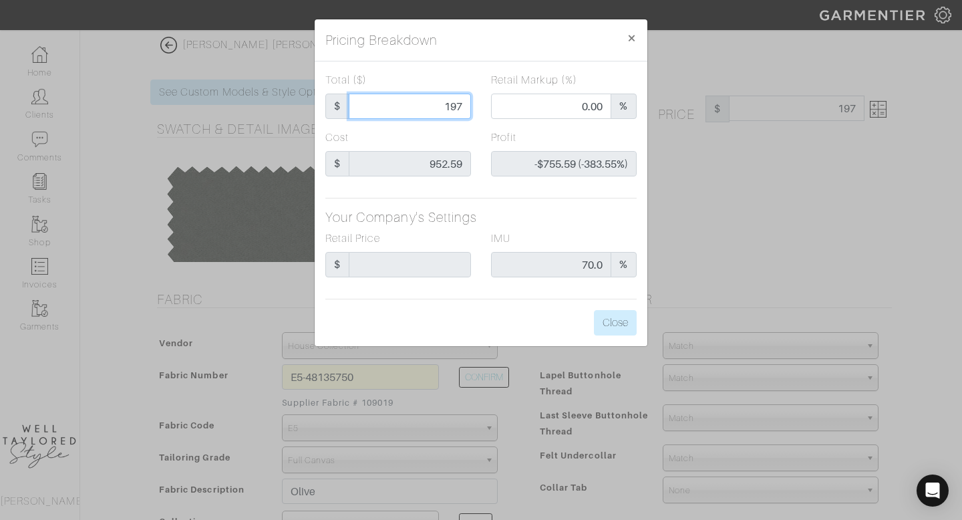
type input "$1,022.41 (51.77%)"
type input "1975"
type input "1975.00"
click at [615, 327] on button "Close" at bounding box center [615, 322] width 43 height 25
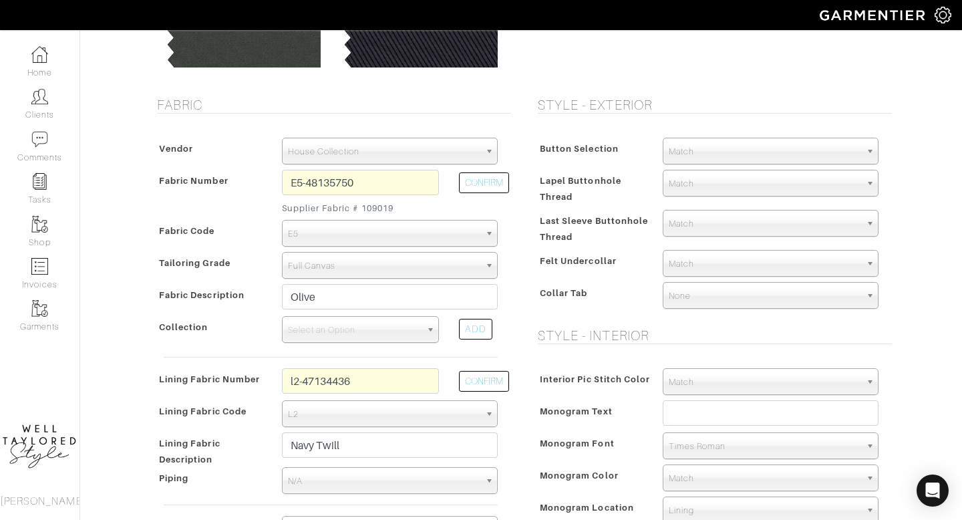
scroll to position [202, 0]
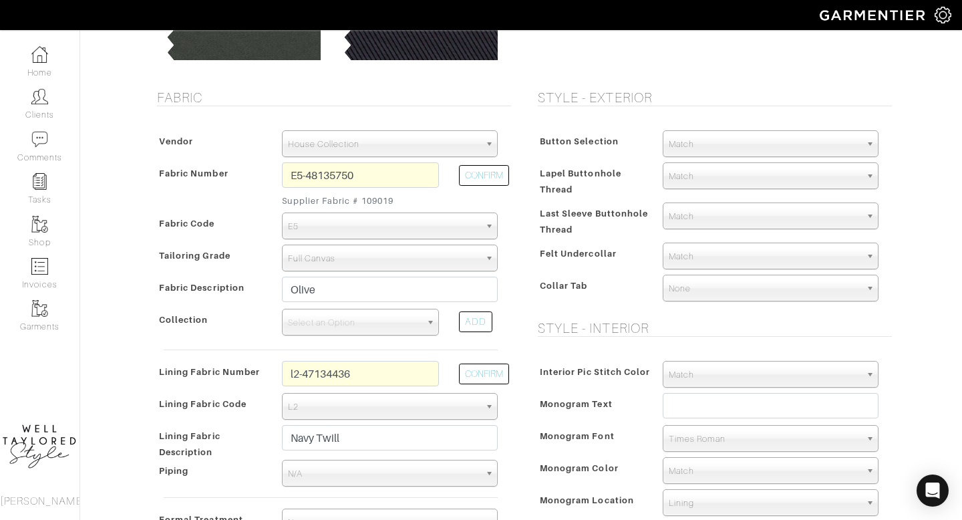
click at [355, 335] on div "Select an Option" at bounding box center [360, 322] width 157 height 27
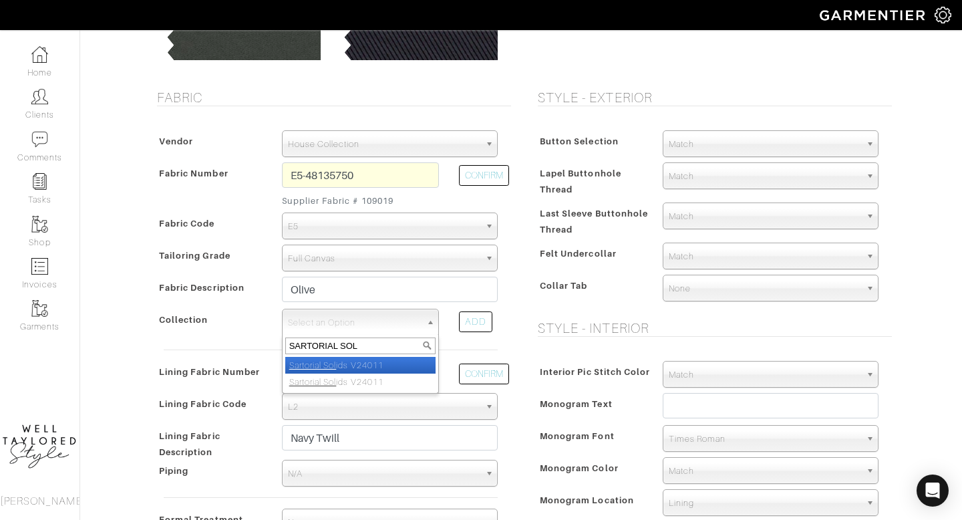
type input "SARTORIAL SOL"
click at [340, 366] on li "Sartorial Sol ids V24011" at bounding box center [360, 365] width 150 height 17
select select "822"
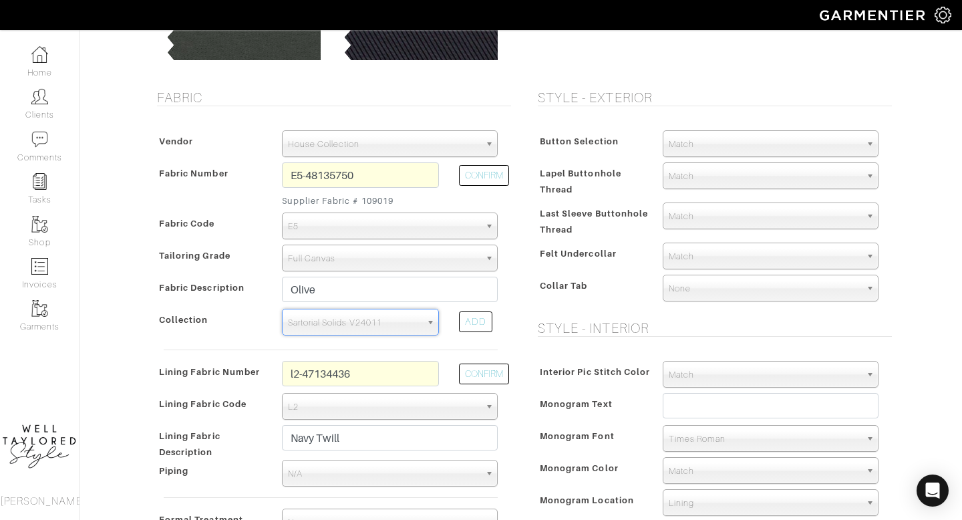
scroll to position [990, 0]
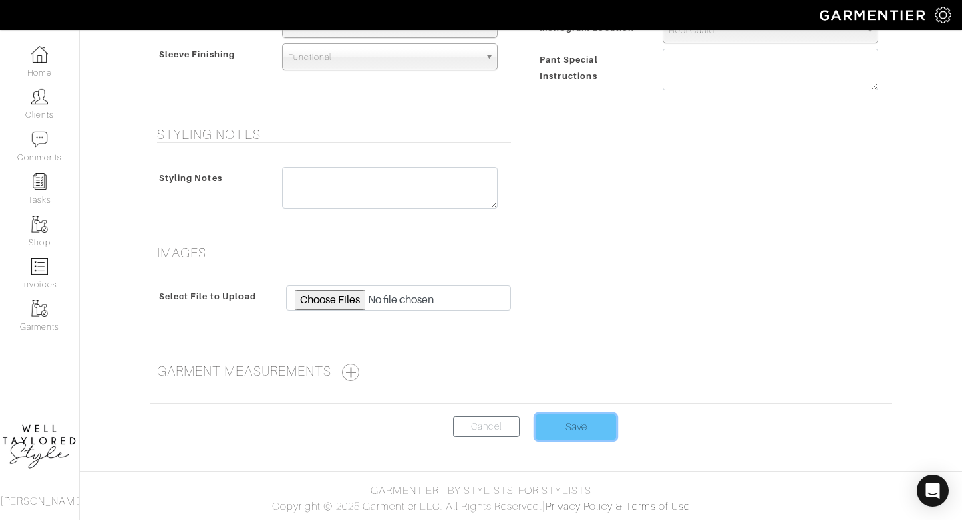
click at [583, 434] on input "Save" at bounding box center [576, 426] width 80 height 25
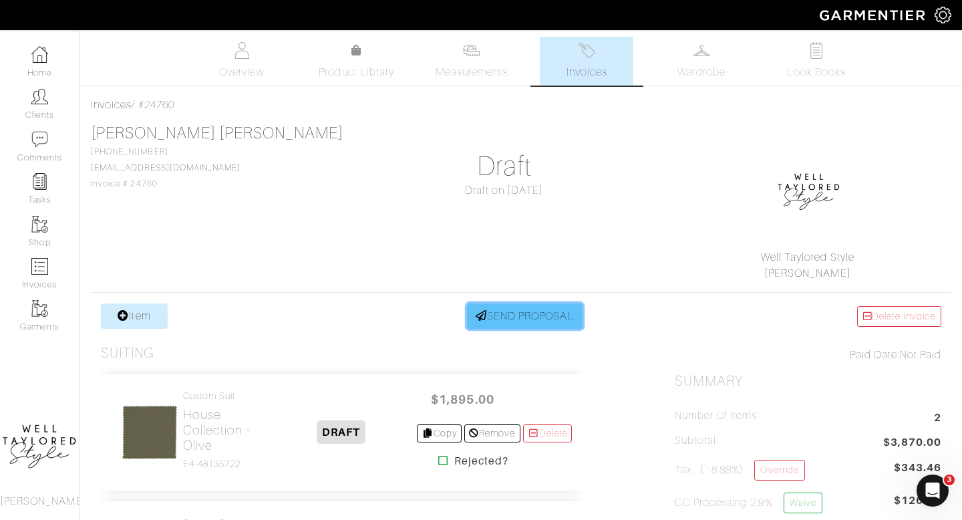
click at [507, 319] on link "SEND PROPOSAL" at bounding box center [525, 315] width 116 height 25
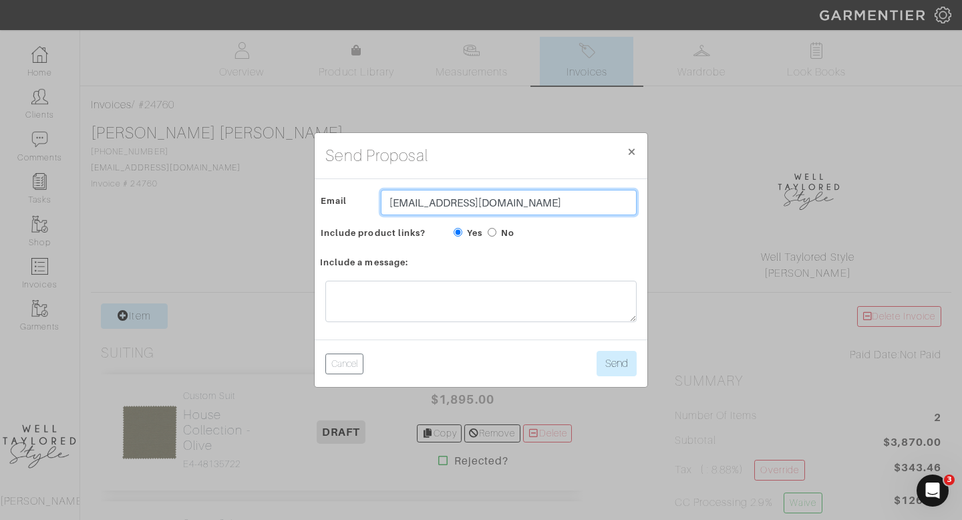
click at [434, 208] on input "bforsyth@alumni.unc.edu" at bounding box center [509, 202] width 256 height 25
type input "LISA@GARMENTIER.CO"
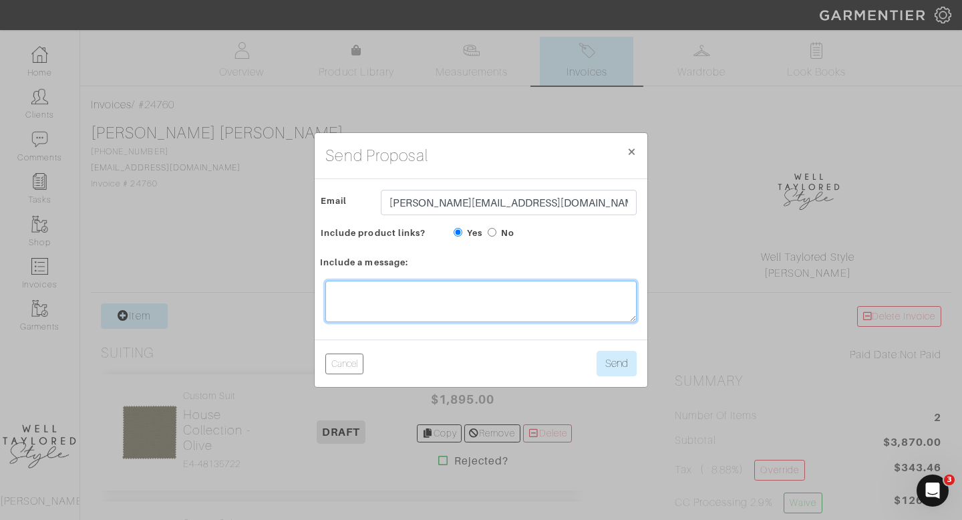
click at [517, 291] on textarea at bounding box center [480, 301] width 311 height 41
type textarea "ARE THESE STOCKED? THIS IS WHATS BEING RUSHED"
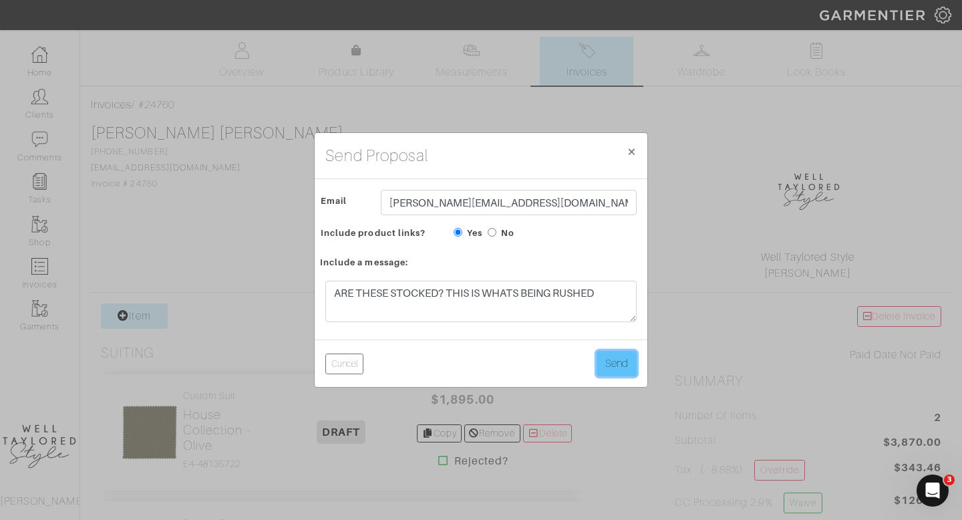
click at [611, 364] on button "Send" at bounding box center [617, 363] width 40 height 25
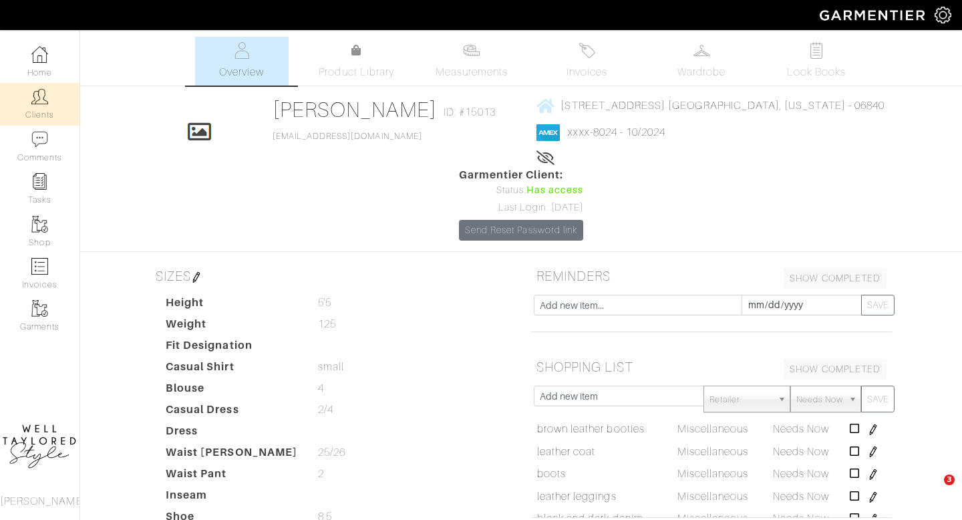
click at [40, 84] on link "Clients" at bounding box center [40, 104] width 80 height 42
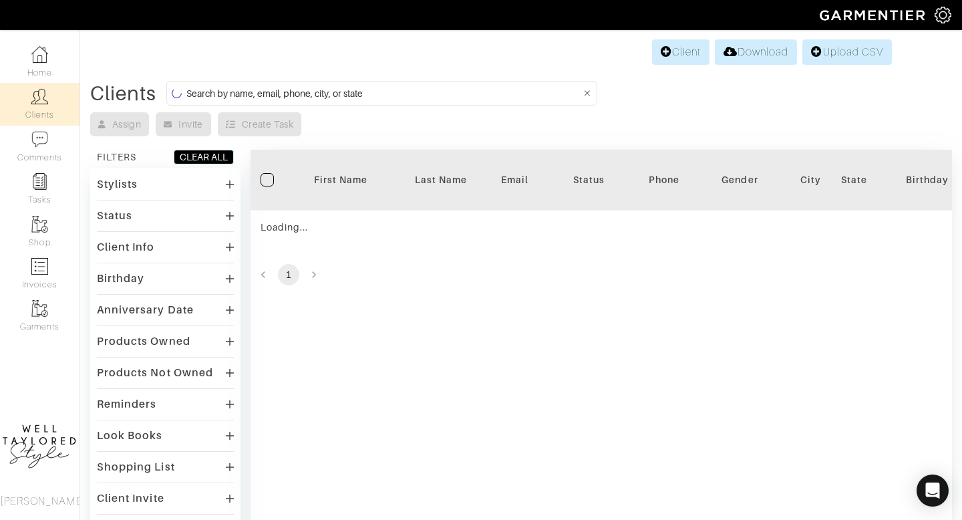
click at [368, 95] on input at bounding box center [383, 93] width 395 height 17
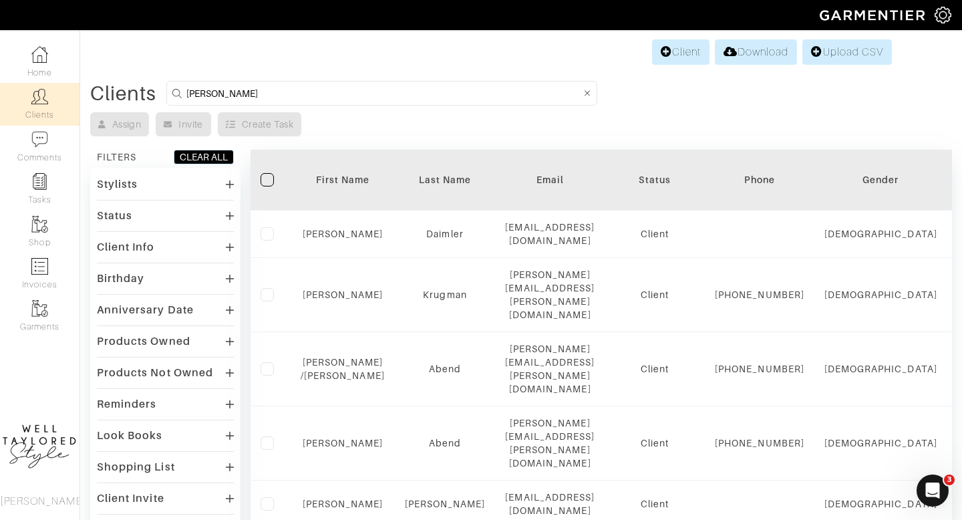
type input "diana"
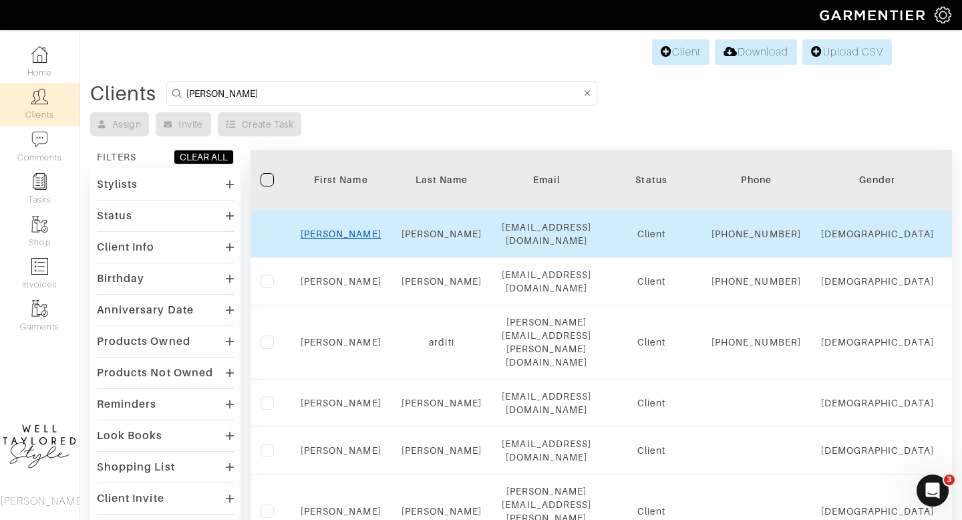
click at [340, 239] on link "Diana" at bounding box center [341, 234] width 81 height 11
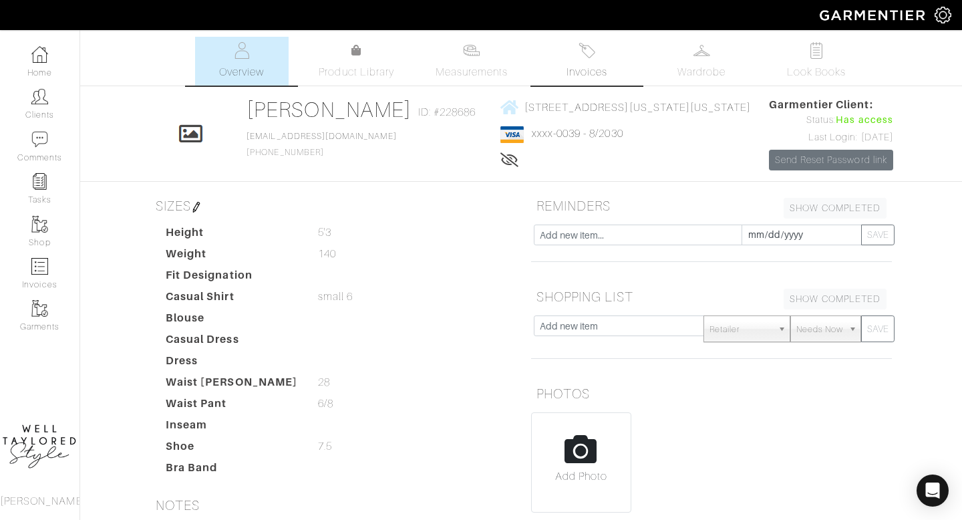
click at [607, 58] on link "Invoices" at bounding box center [587, 61] width 94 height 49
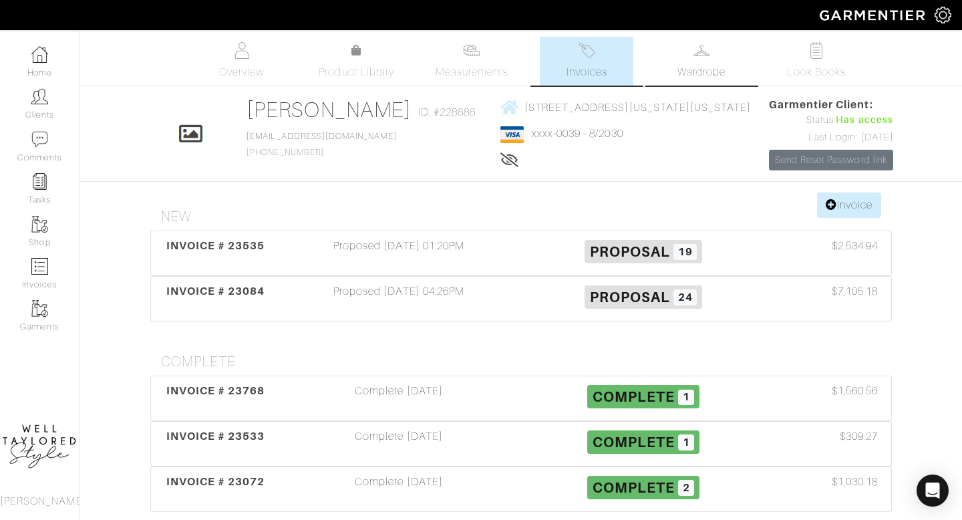
click at [680, 61] on link "Wardrobe" at bounding box center [702, 61] width 94 height 49
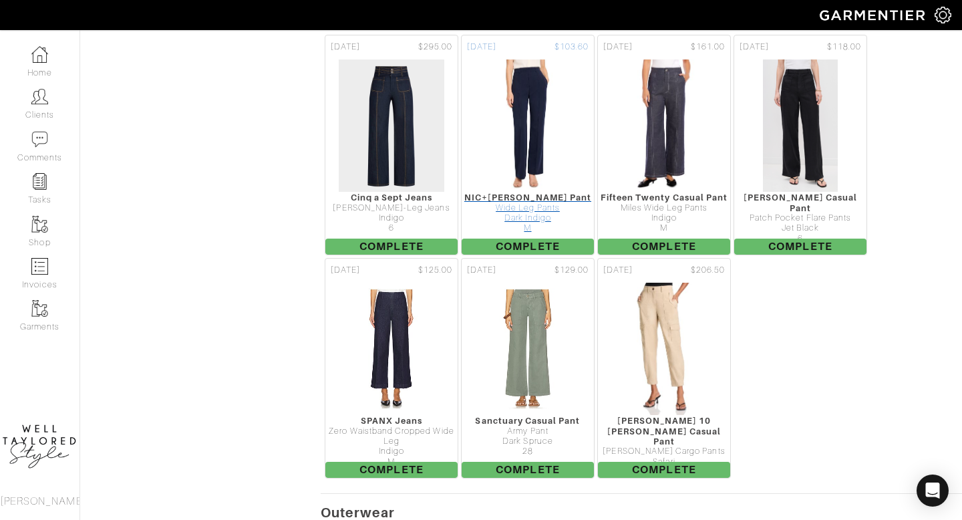
scroll to position [2171, 0]
